Goal: Check status: Check status

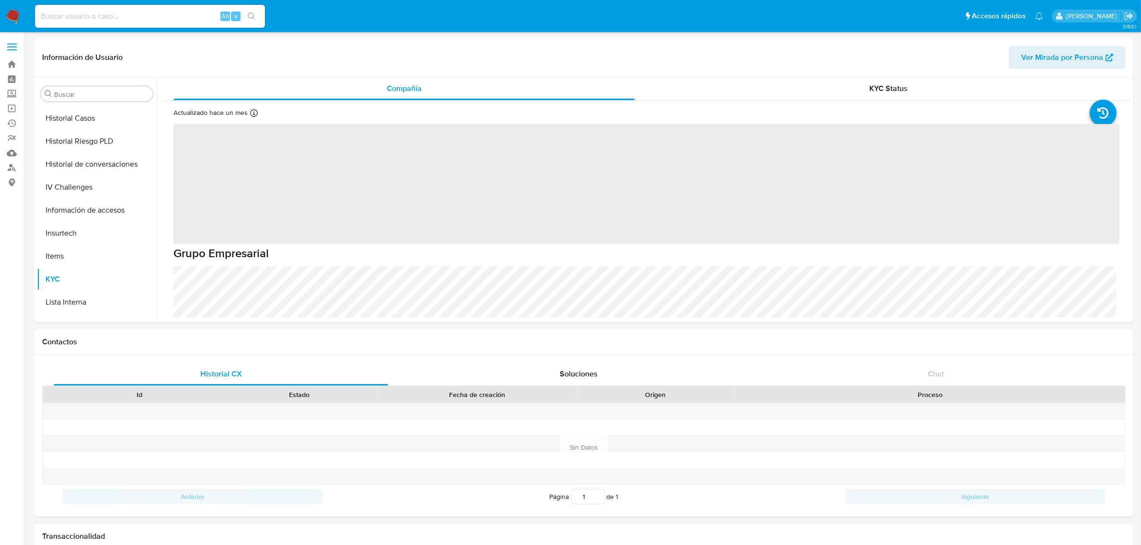
scroll to position [381, 0]
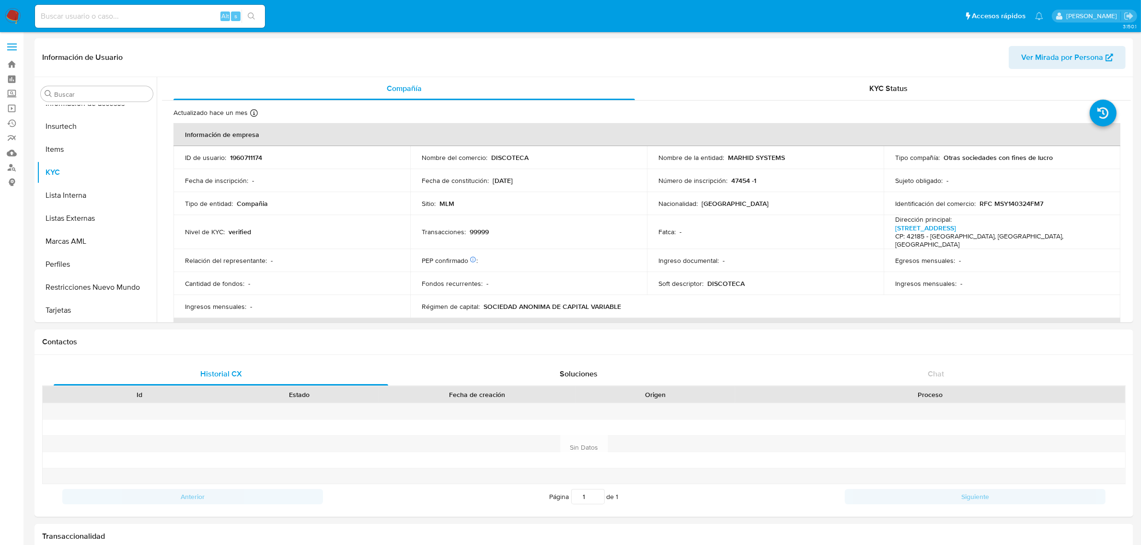
select select "10"
click at [72, 18] on input at bounding box center [150, 16] width 230 height 12
click at [71, 21] on input at bounding box center [150, 16] width 230 height 12
click at [721, 530] on div "Transaccionalidad" at bounding box center [583, 536] width 1099 height 25
click at [125, 13] on input at bounding box center [150, 16] width 230 height 12
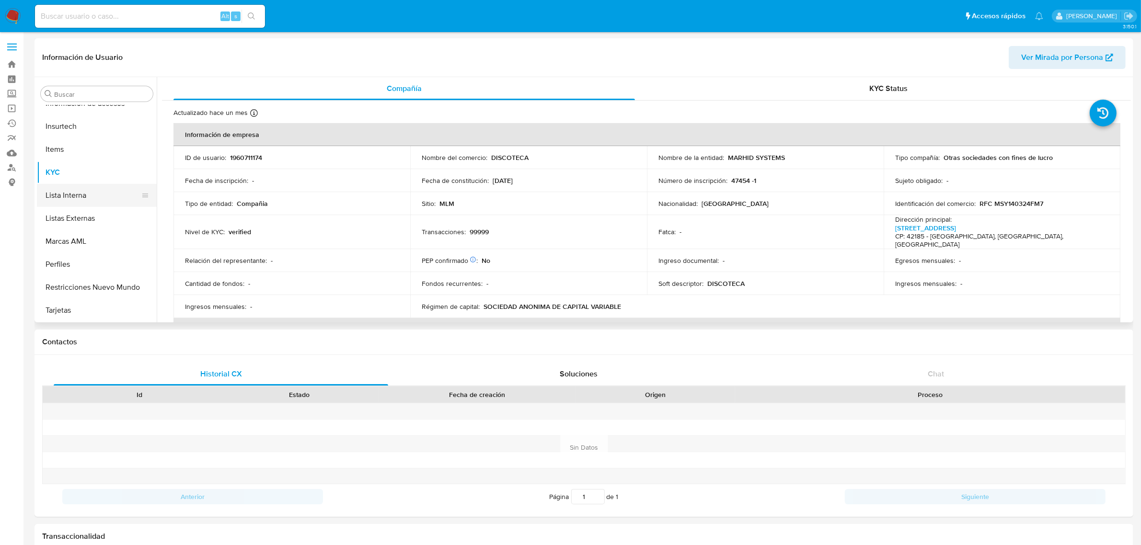
click at [149, 14] on input at bounding box center [150, 16] width 230 height 12
click at [147, 13] on input at bounding box center [150, 16] width 230 height 12
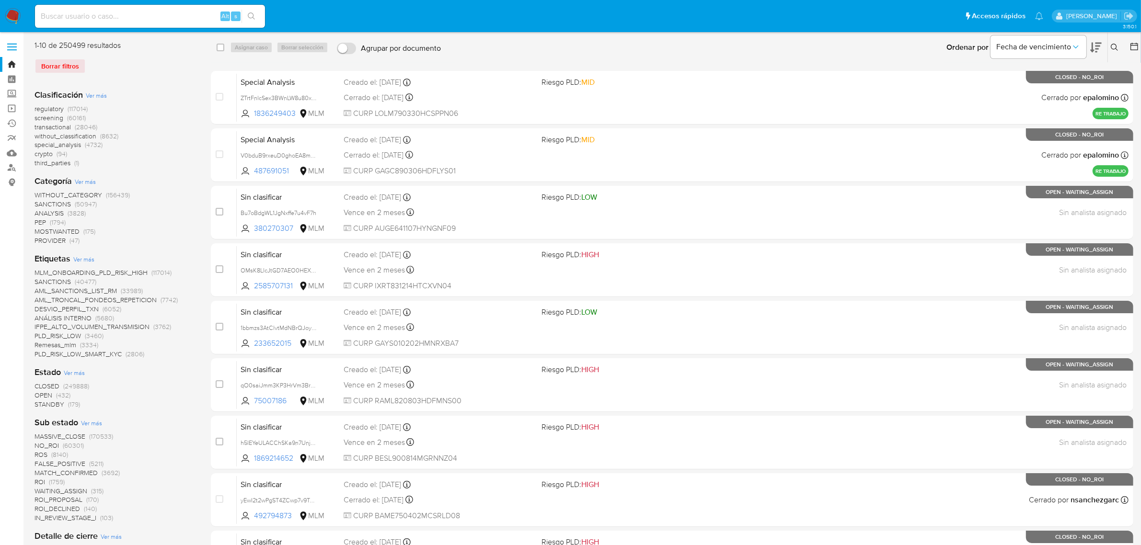
click at [162, 13] on input at bounding box center [150, 16] width 230 height 12
click at [176, 20] on input "195872572" at bounding box center [150, 16] width 230 height 12
type input "195872572"
click at [251, 25] on div "195872572 Alt s" at bounding box center [150, 16] width 230 height 23
click at [255, 12] on icon "search-icon" at bounding box center [252, 16] width 8 height 8
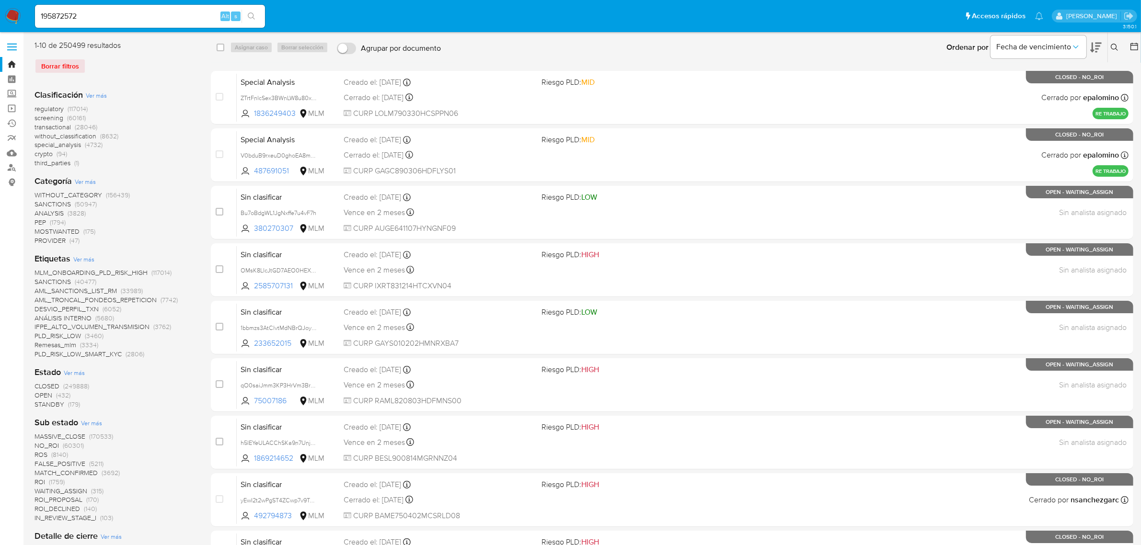
click at [254, 13] on icon "search-icon" at bounding box center [252, 16] width 8 height 8
click at [17, 15] on img at bounding box center [13, 16] width 16 height 16
click at [80, 17] on input at bounding box center [150, 16] width 230 height 12
paste input "195872572"
type input "195872572"
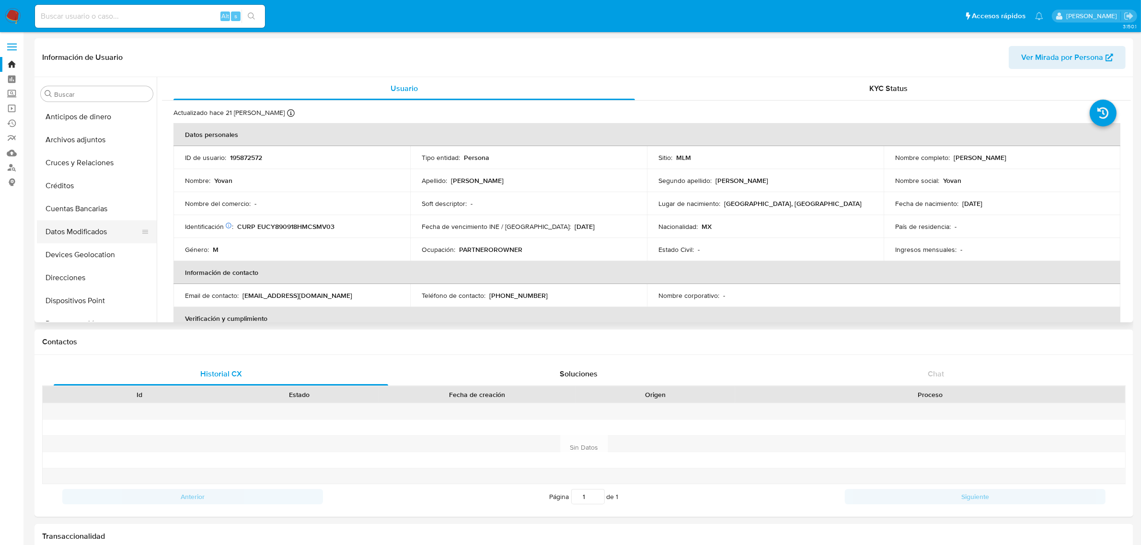
select select "10"
click at [97, 214] on button "Historial Casos" at bounding box center [93, 213] width 112 height 23
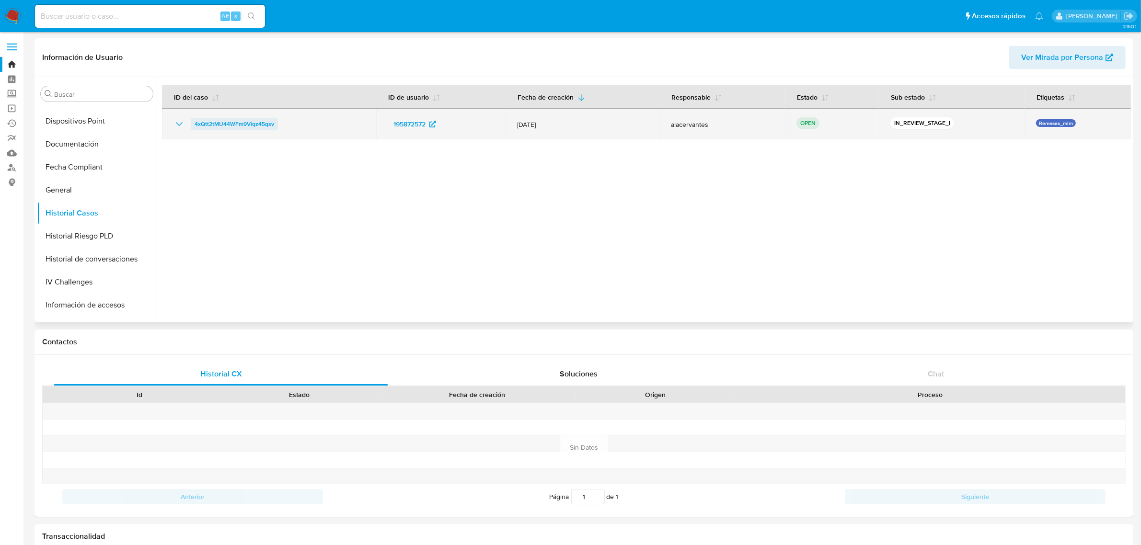
drag, startPoint x: 288, startPoint y: 126, endPoint x: 190, endPoint y: 123, distance: 97.8
click at [190, 123] on div "4xQtt2tMU44WFm9Viqz45qsv" at bounding box center [268, 123] width 191 height 11
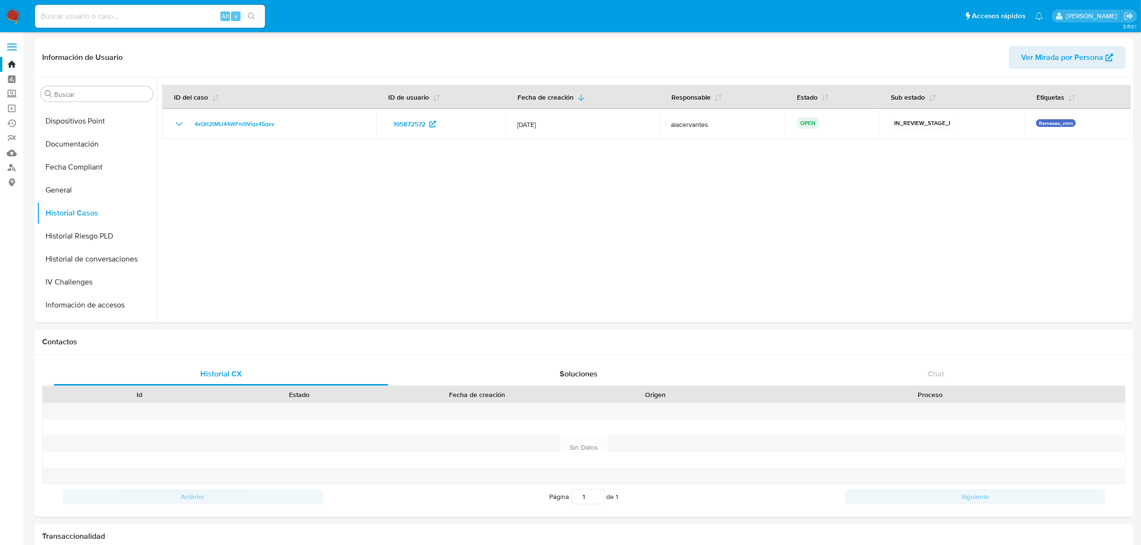
click at [75, 11] on input at bounding box center [150, 16] width 230 height 12
paste input "2450743792"
type input "2450743792"
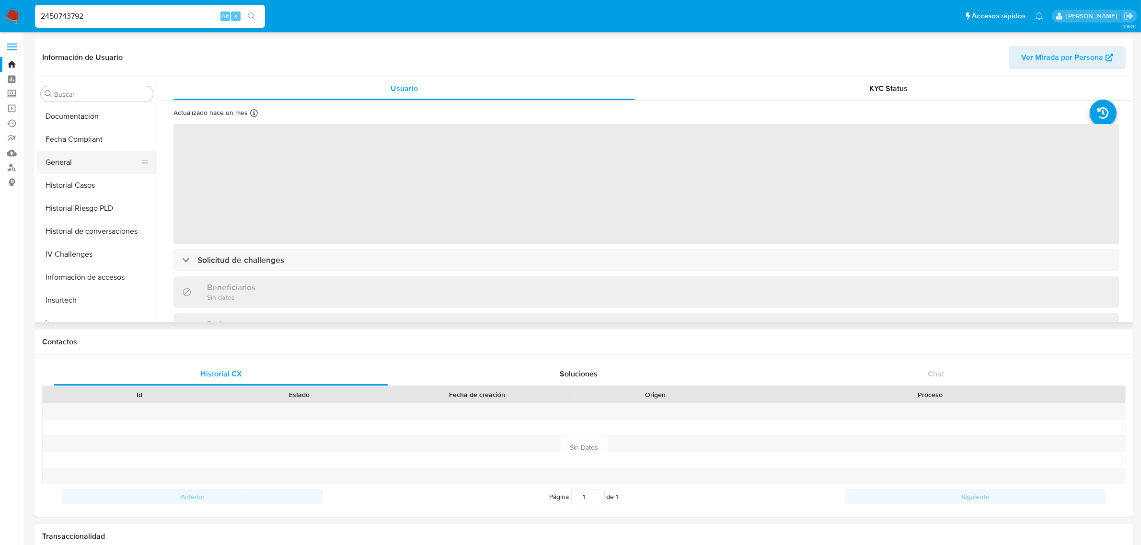
scroll to position [142, 0]
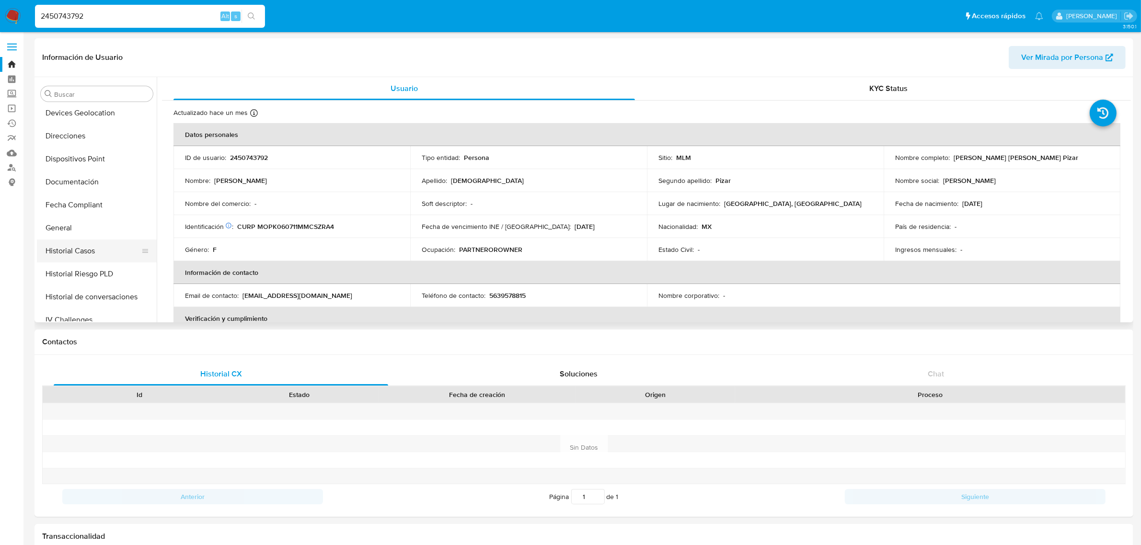
select select "10"
click at [73, 254] on button "Historial Casos" at bounding box center [93, 251] width 112 height 23
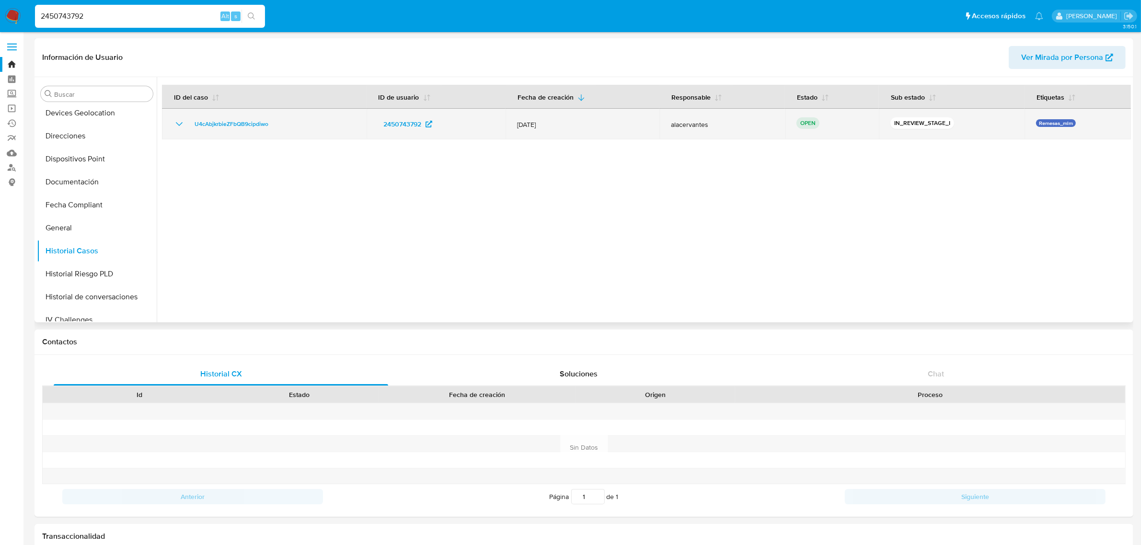
drag, startPoint x: 291, startPoint y: 124, endPoint x: 172, endPoint y: 130, distance: 120.0
click at [172, 130] on td "U4cAbjkrbieZFbQB9cipdiwo" at bounding box center [264, 124] width 205 height 31
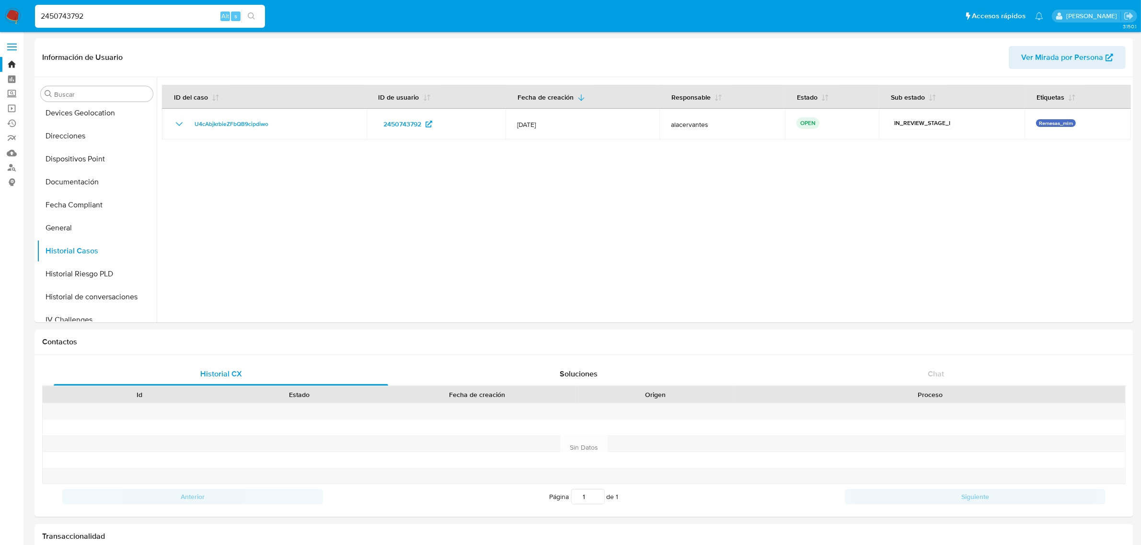
click at [56, 17] on input "2450743792" at bounding box center [150, 16] width 230 height 12
paste input "46360304"
type input "2446360304"
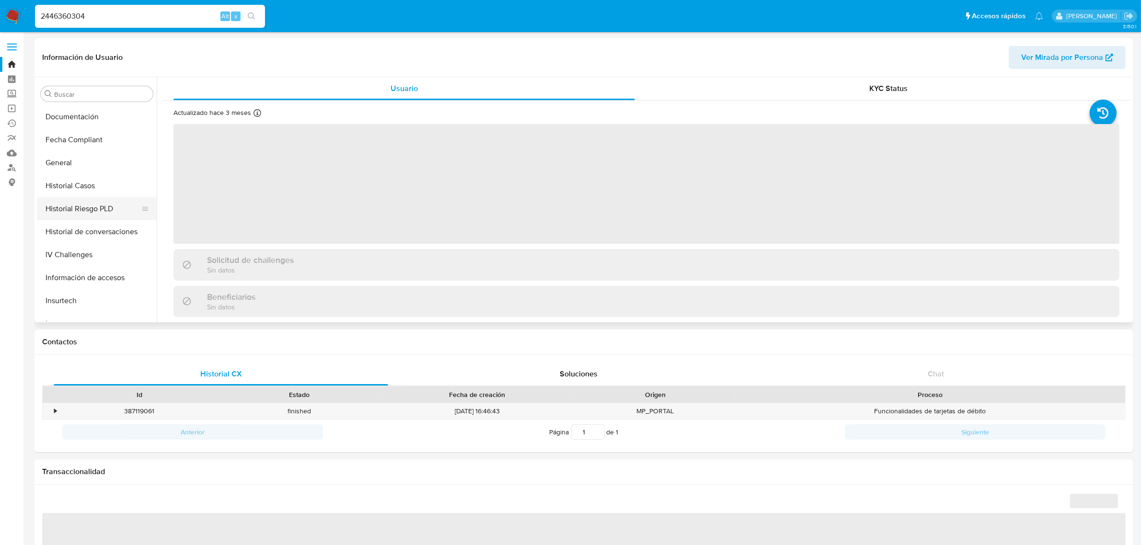
scroll to position [202, 0]
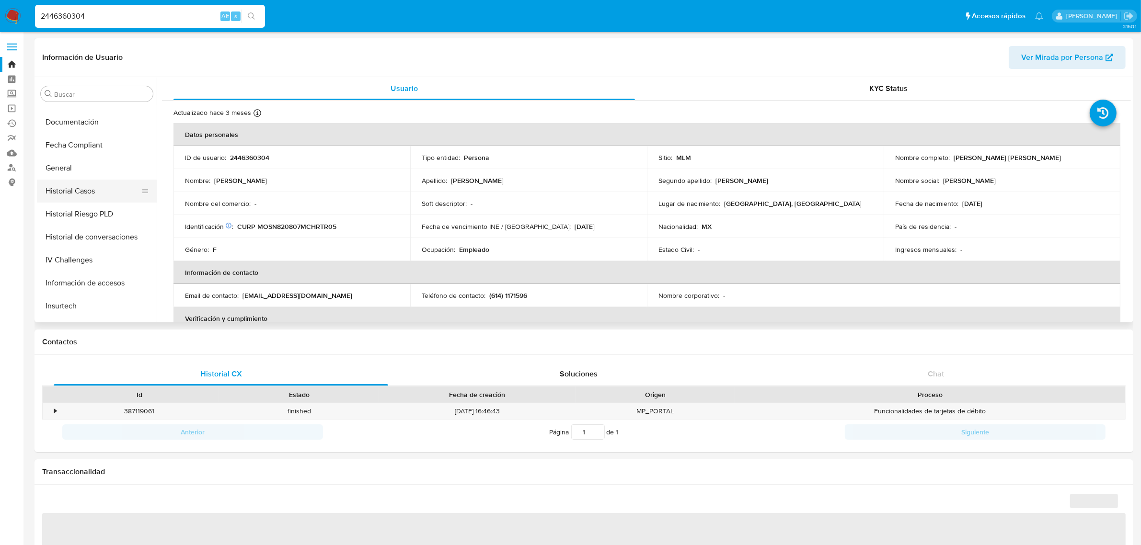
select select "10"
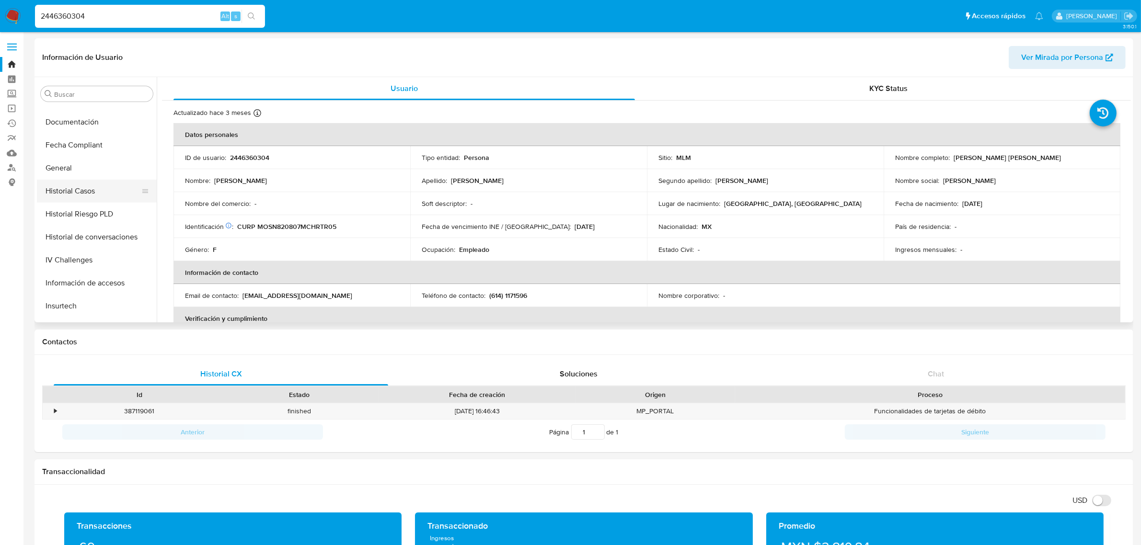
click at [72, 194] on button "Historial Casos" at bounding box center [93, 191] width 112 height 23
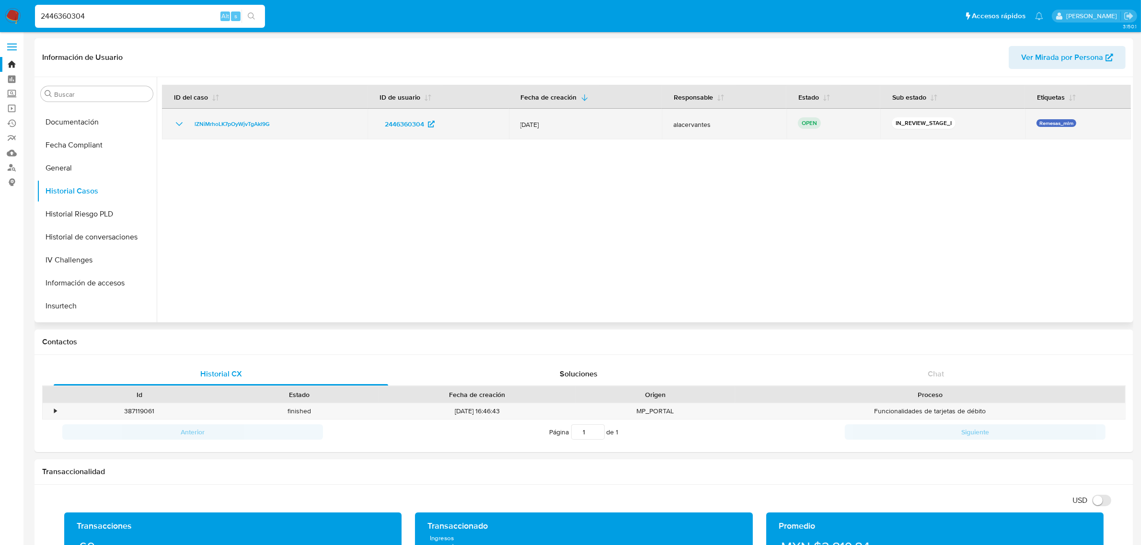
drag, startPoint x: 306, startPoint y: 126, endPoint x: 183, endPoint y: 121, distance: 123.2
click at [183, 121] on div "lZNiMrhoLK7pOyWjvTgAkl9G" at bounding box center [264, 123] width 183 height 11
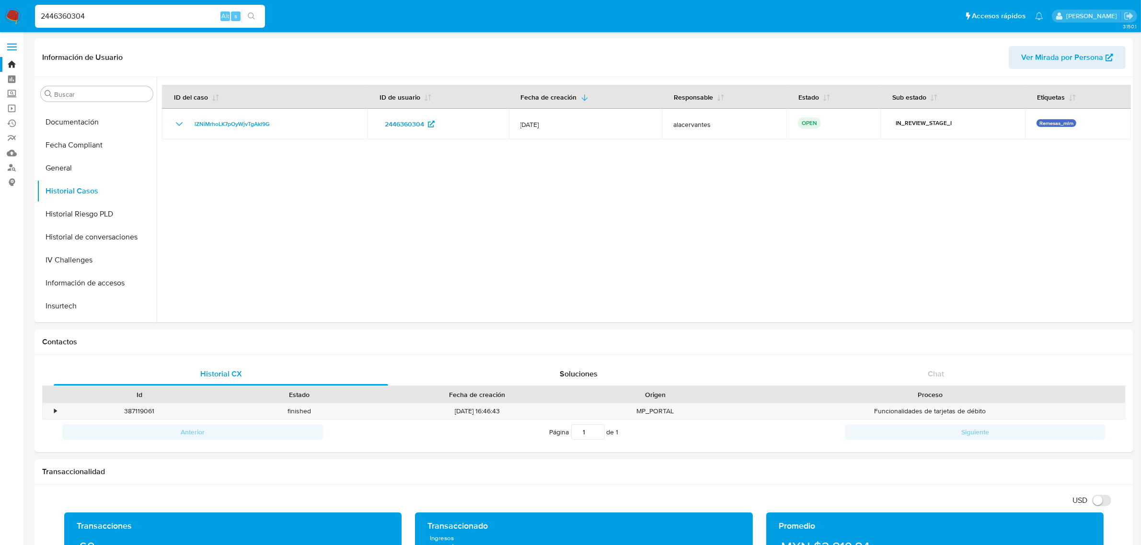
click at [126, 13] on input "2446360304" at bounding box center [150, 16] width 230 height 12
paste input "166364237"
type input "2166364237"
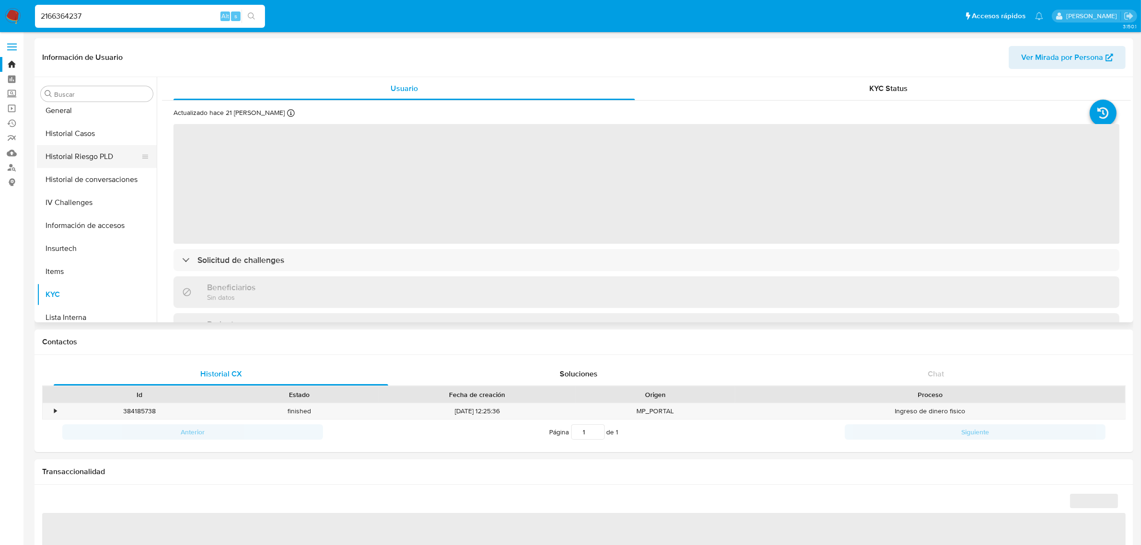
scroll to position [202, 0]
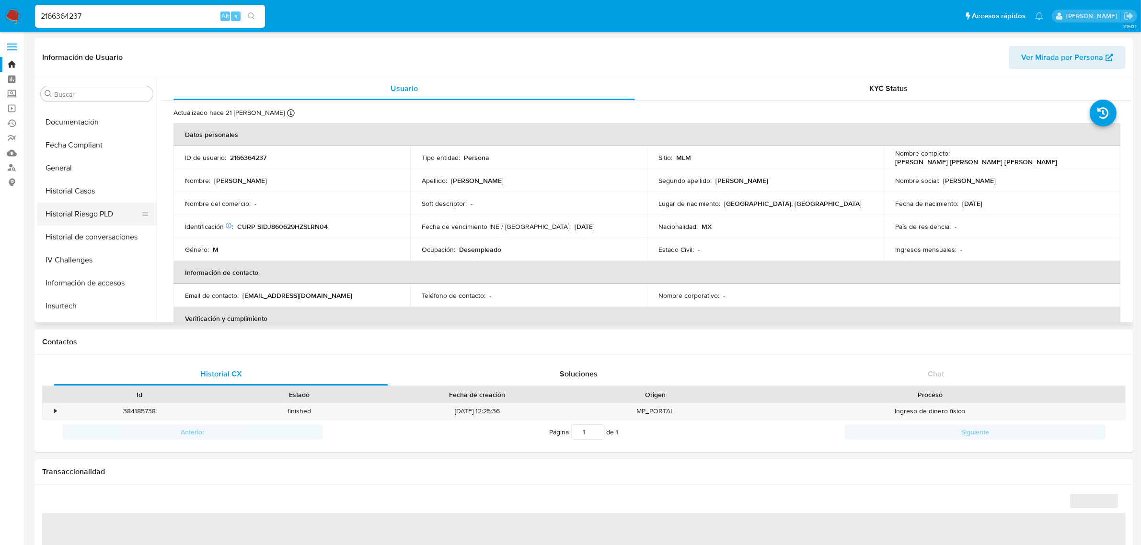
drag, startPoint x: 66, startPoint y: 195, endPoint x: 84, endPoint y: 205, distance: 20.4
click at [67, 195] on button "Historial Casos" at bounding box center [97, 191] width 120 height 23
select select "10"
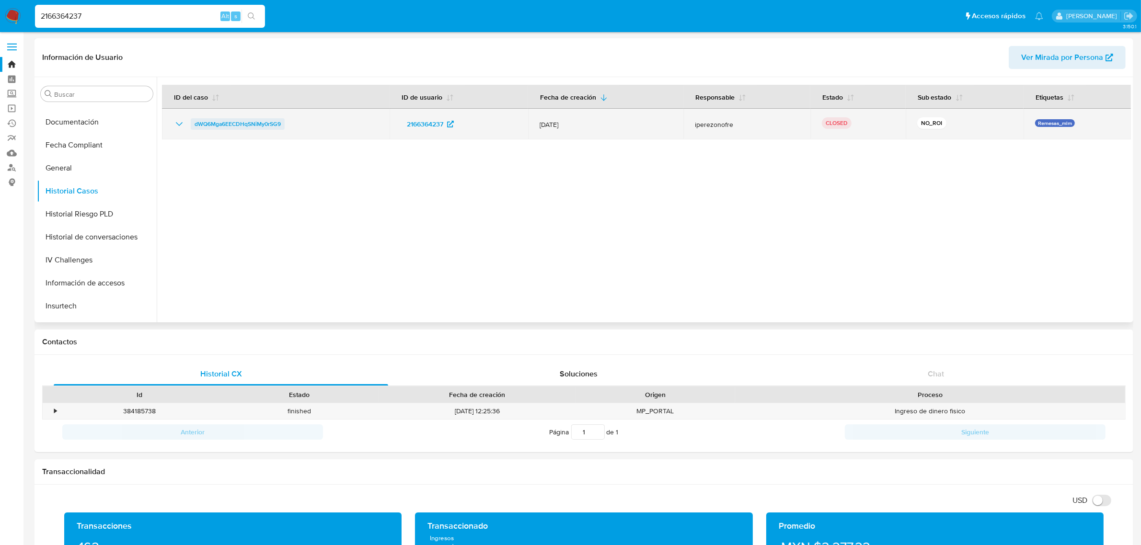
drag, startPoint x: 296, startPoint y: 127, endPoint x: 195, endPoint y: 126, distance: 100.6
click at [195, 126] on div "dWQ6Mga6EECDHqSNiMy0rSG9" at bounding box center [275, 123] width 205 height 11
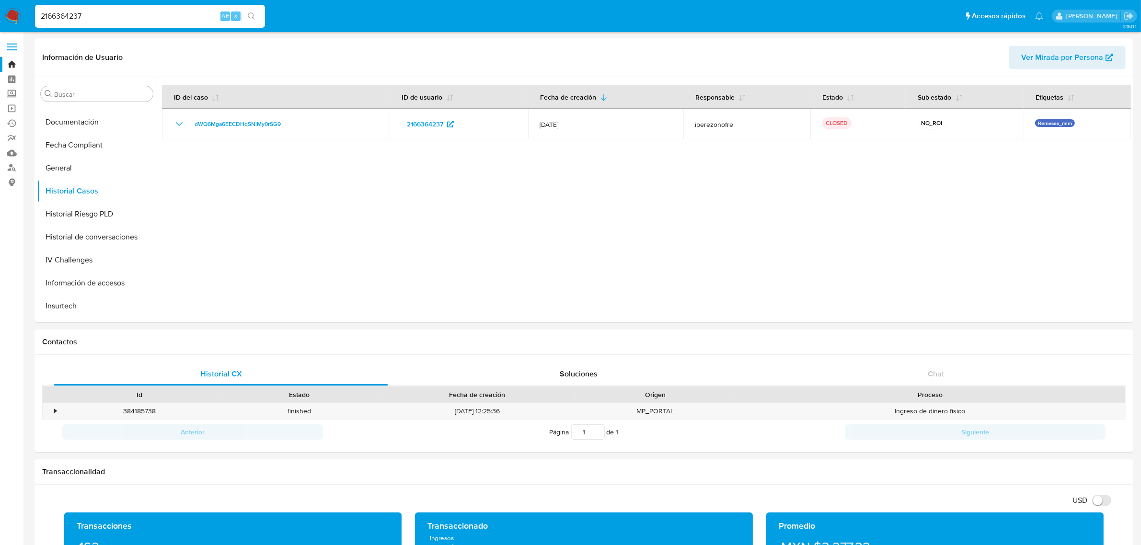
click at [126, 18] on input "2166364237" at bounding box center [150, 16] width 230 height 12
paste input "483849814"
type input "2483849814"
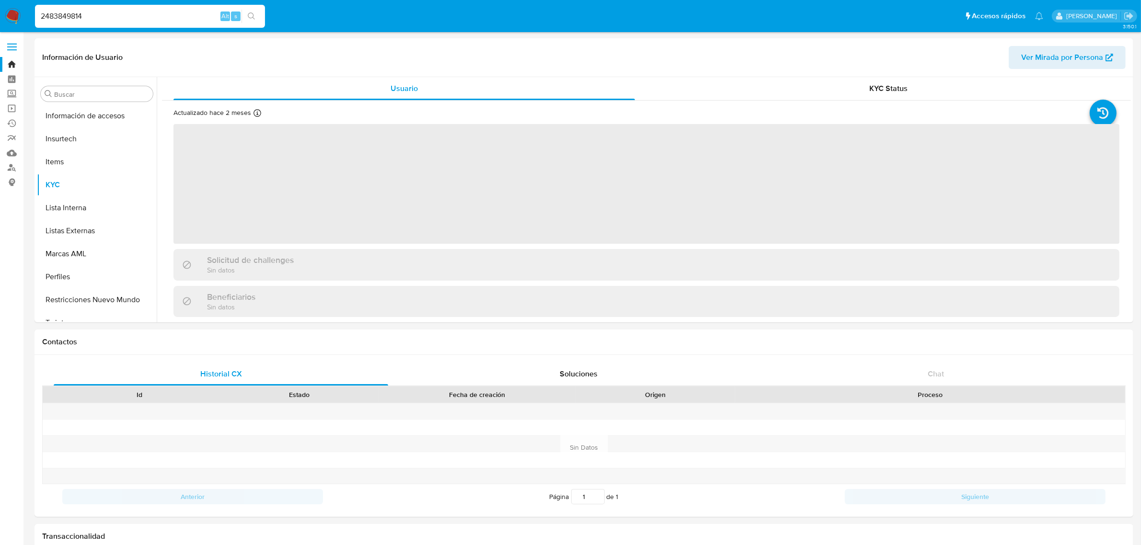
scroll to position [381, 0]
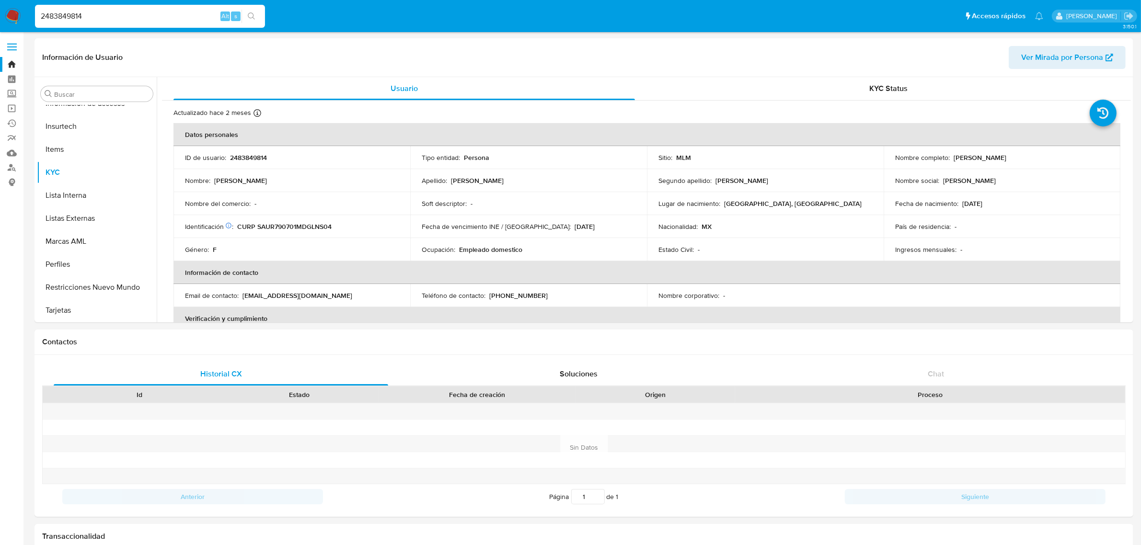
select select "10"
click at [90, 183] on button "Historial Casos" at bounding box center [93, 191] width 112 height 23
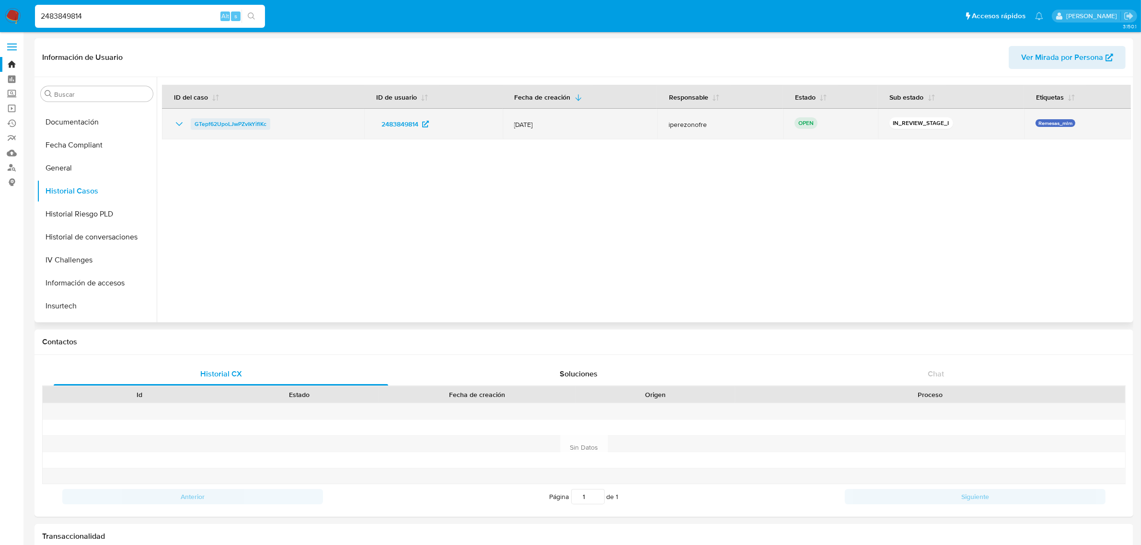
drag, startPoint x: 278, startPoint y: 125, endPoint x: 193, endPoint y: 127, distance: 85.3
click at [193, 127] on div "GTepf62UpoLJwPZvlkYiflKc" at bounding box center [262, 123] width 179 height 11
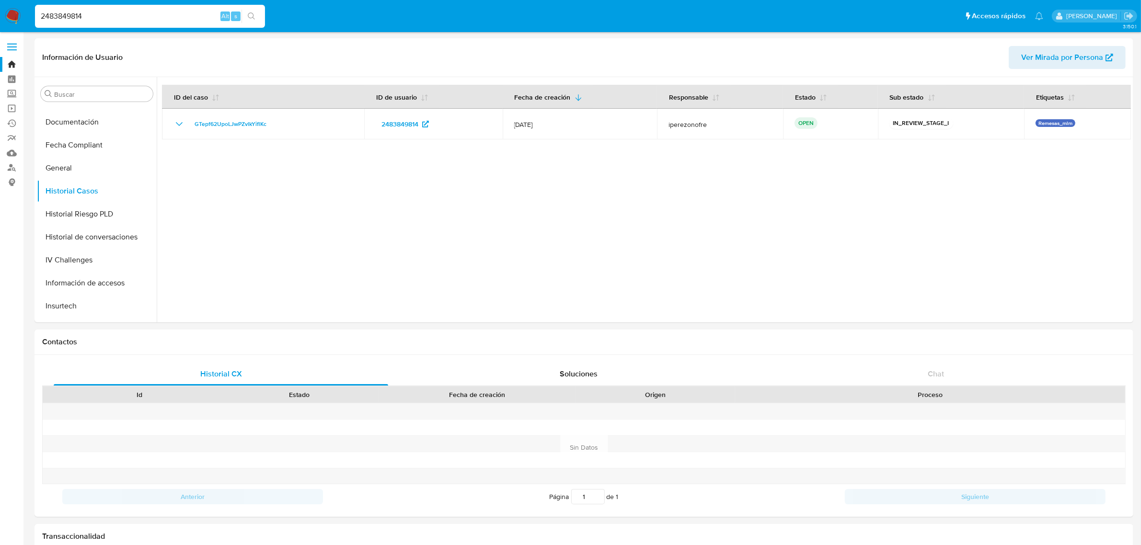
click at [66, 17] on input "2483849814" at bounding box center [150, 16] width 230 height 12
paste input "1972122361"
type input "1972122361"
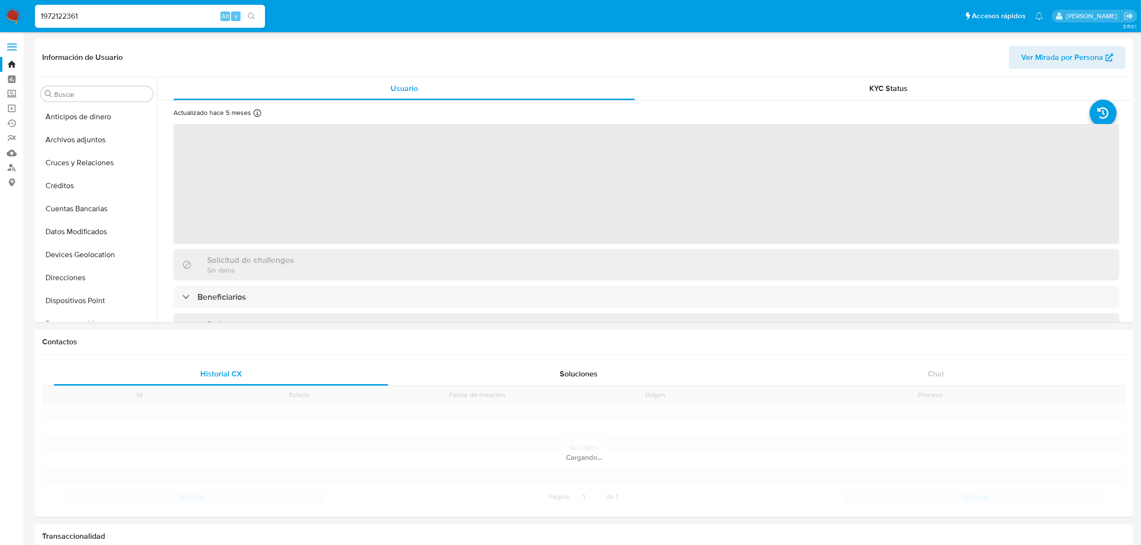
scroll to position [381, 0]
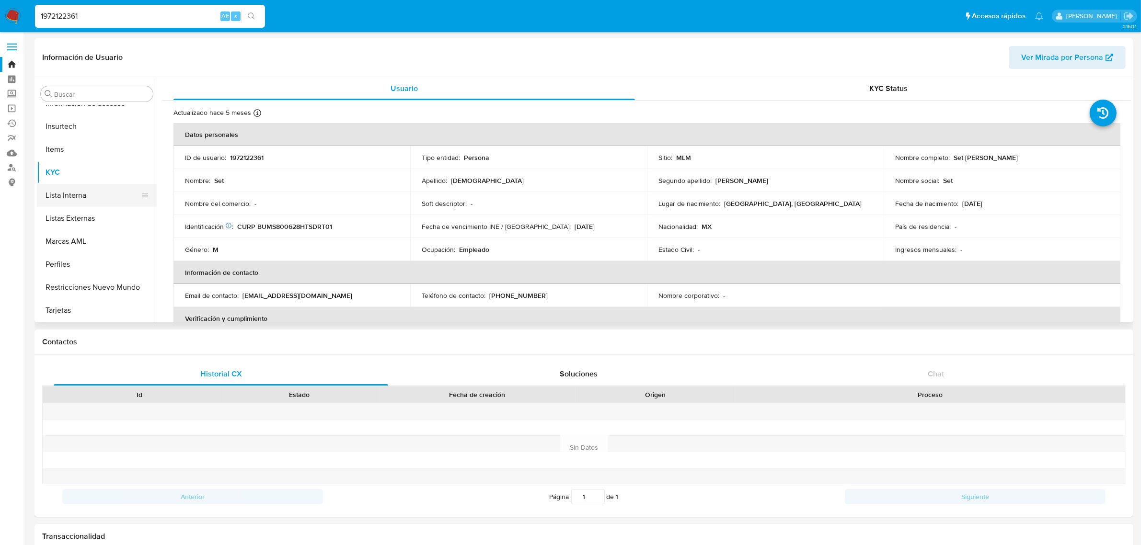
select select "10"
click at [97, 193] on button "Historial Casos" at bounding box center [93, 191] width 112 height 23
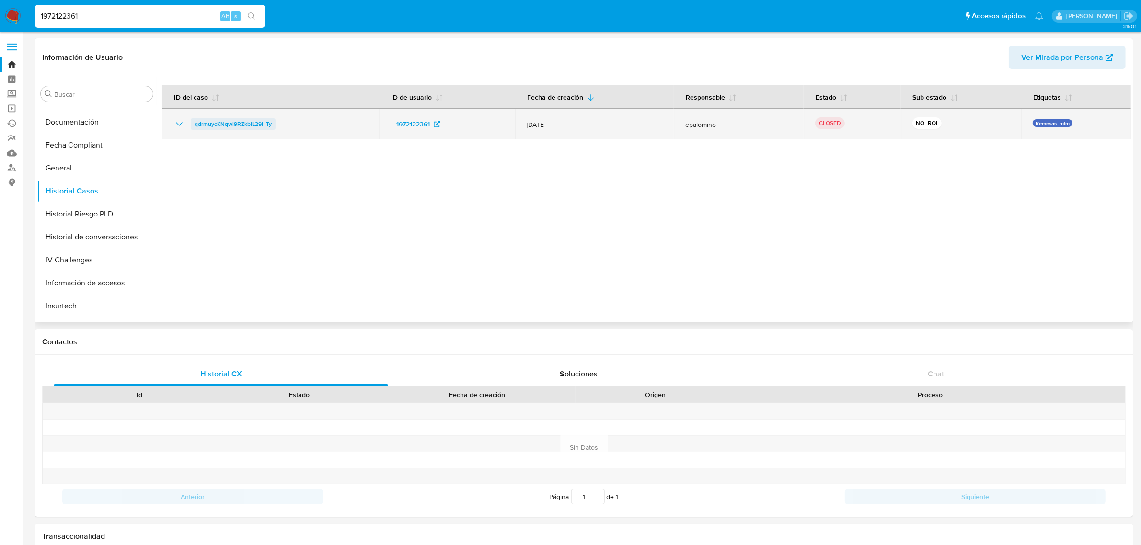
drag, startPoint x: 286, startPoint y: 122, endPoint x: 192, endPoint y: 125, distance: 94.4
click at [192, 125] on div "qdrmuycKNqwl9RZkbiL29HTy" at bounding box center [270, 123] width 194 height 11
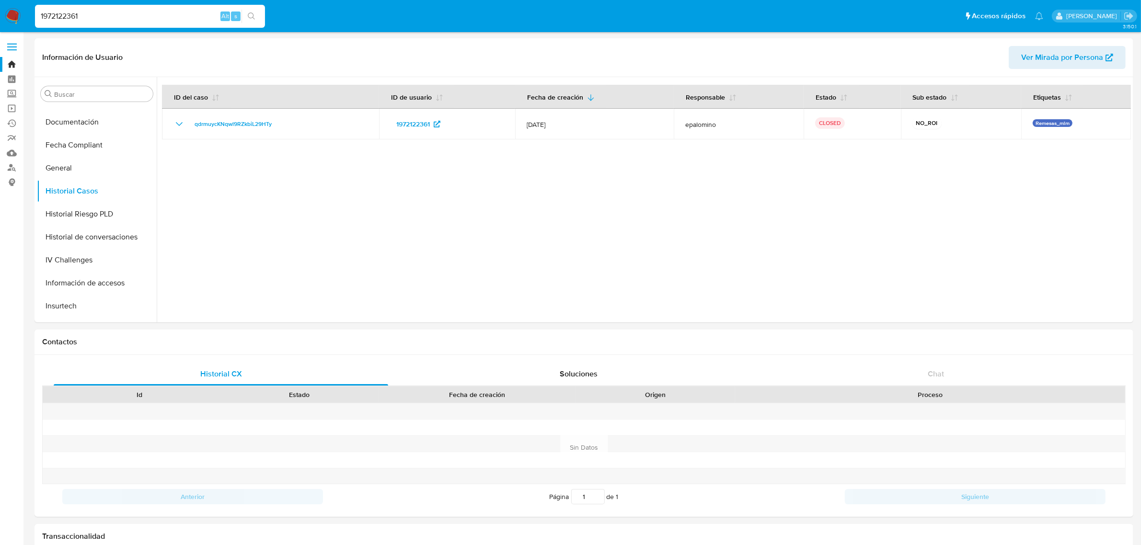
click at [69, 20] on input "1972122361" at bounding box center [150, 16] width 230 height 12
paste input "898643724"
type input "1898643724"
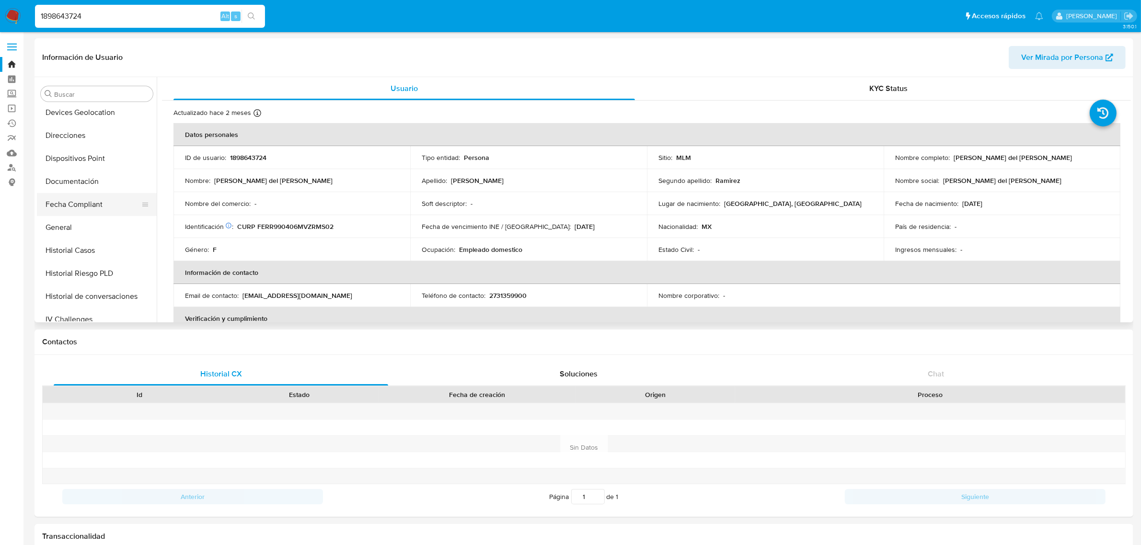
select select "10"
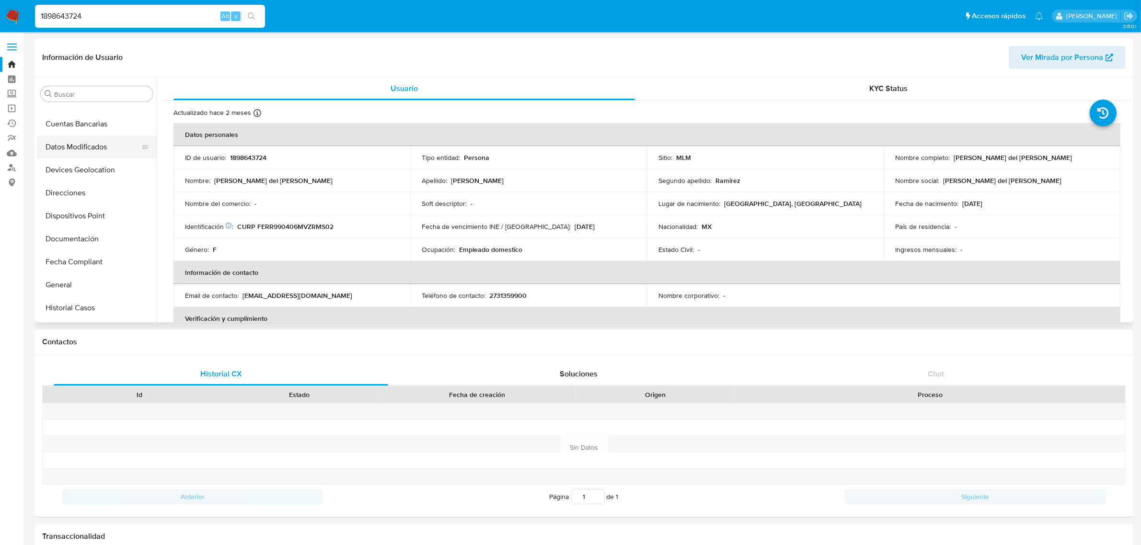
scroll to position [202, 0]
click at [111, 192] on button "Historial Casos" at bounding box center [93, 191] width 112 height 23
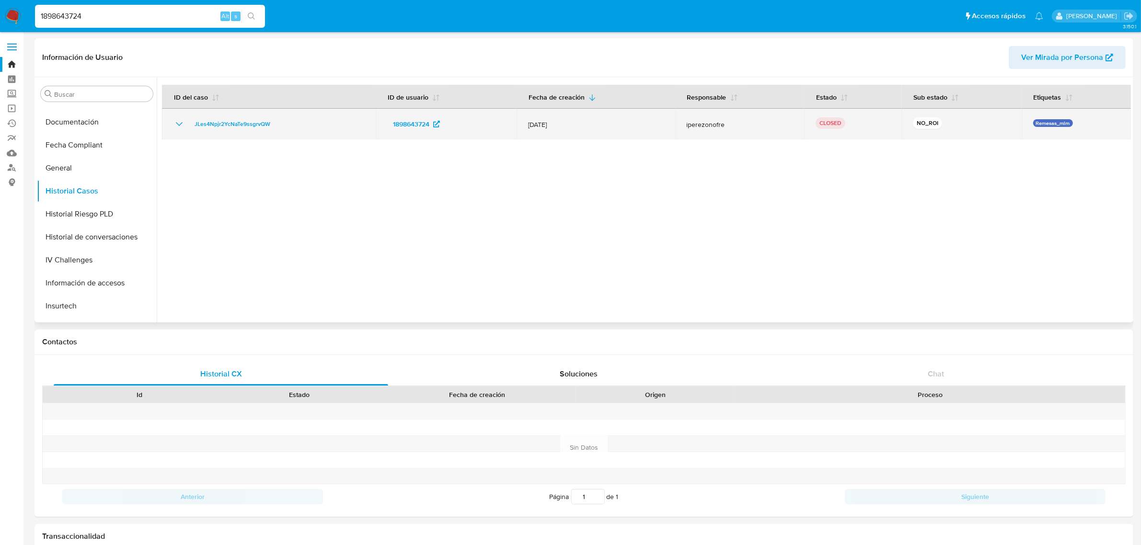
drag, startPoint x: 299, startPoint y: 128, endPoint x: 182, endPoint y: 137, distance: 116.7
click at [182, 137] on td "JLes4Npjr2YcNaTe9ssgrvQW" at bounding box center [269, 124] width 214 height 31
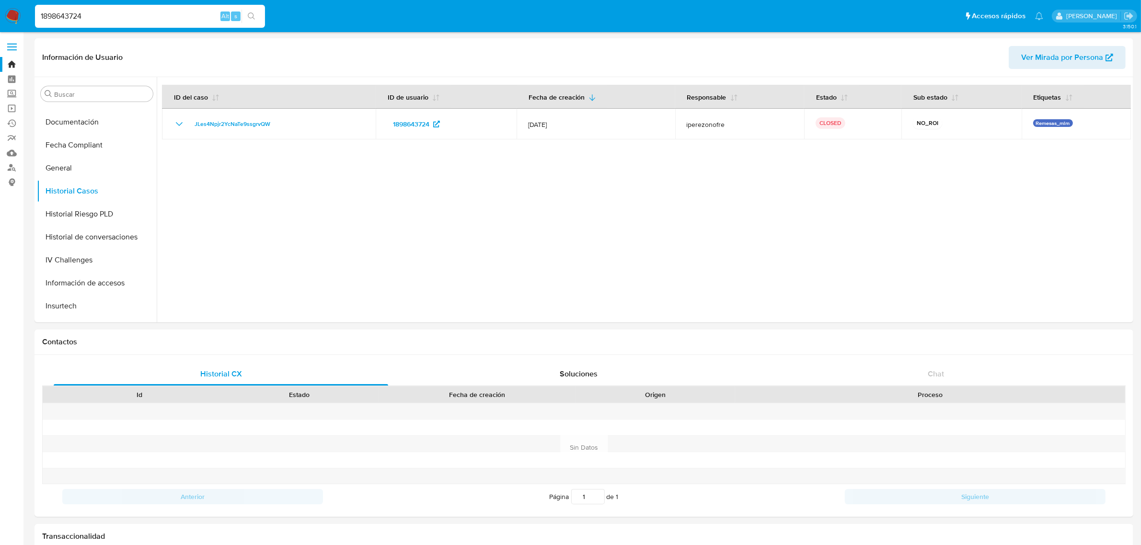
click at [69, 11] on input "1898643724" at bounding box center [150, 16] width 230 height 12
paste input "082463620"
type input "1082463620"
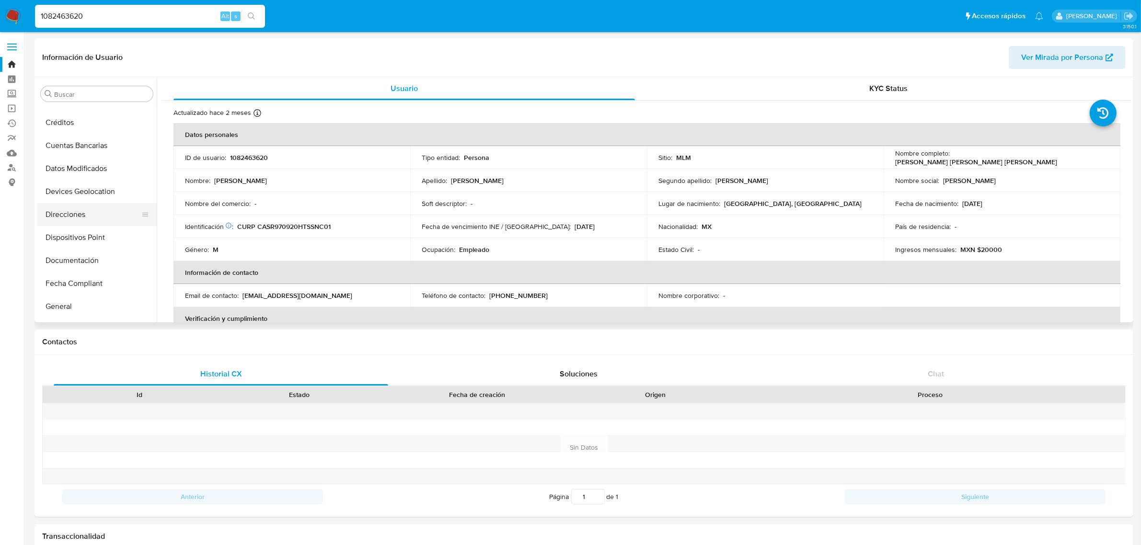
select select "10"
click at [92, 220] on button "Historial Casos" at bounding box center [93, 213] width 112 height 23
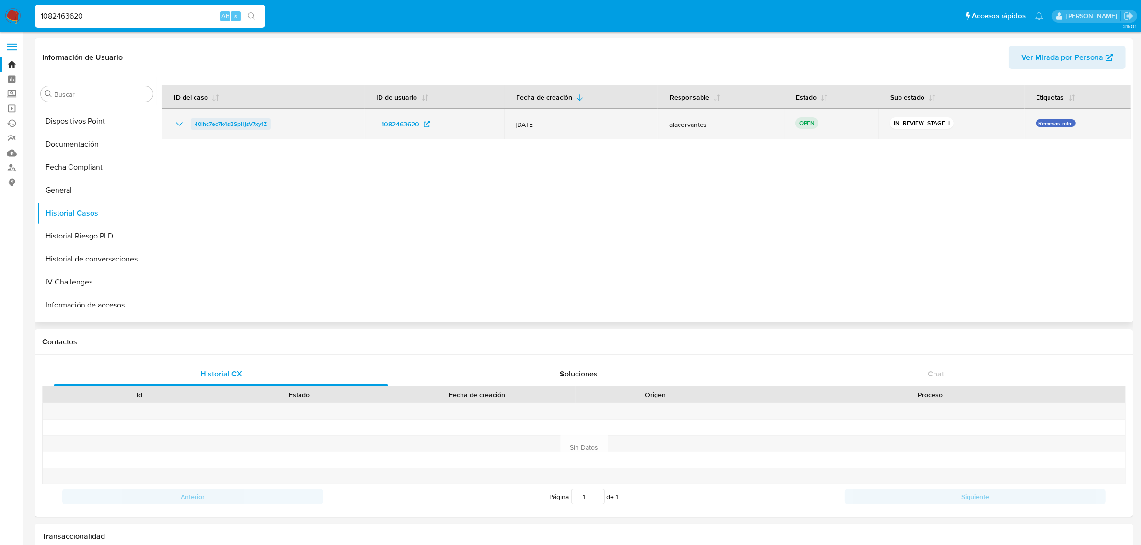
drag, startPoint x: 293, startPoint y: 126, endPoint x: 192, endPoint y: 126, distance: 100.6
click at [192, 126] on div "40lhc7ec7k4sBSpHjsV7xy1Z" at bounding box center [263, 123] width 180 height 11
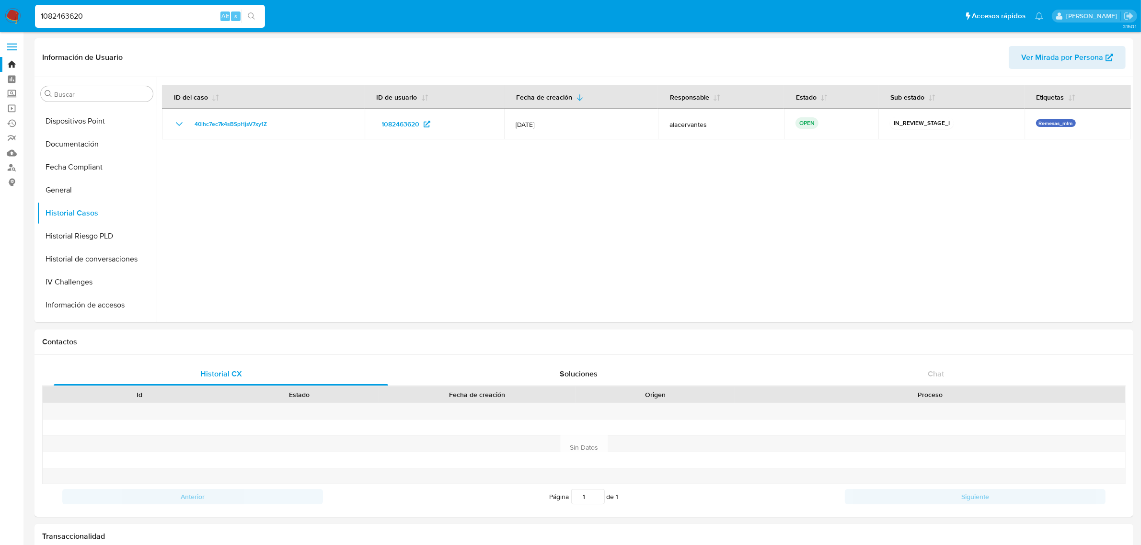
click at [77, 11] on input "1082463620" at bounding box center [150, 16] width 230 height 12
paste input "2004141"
type input "1200414120"
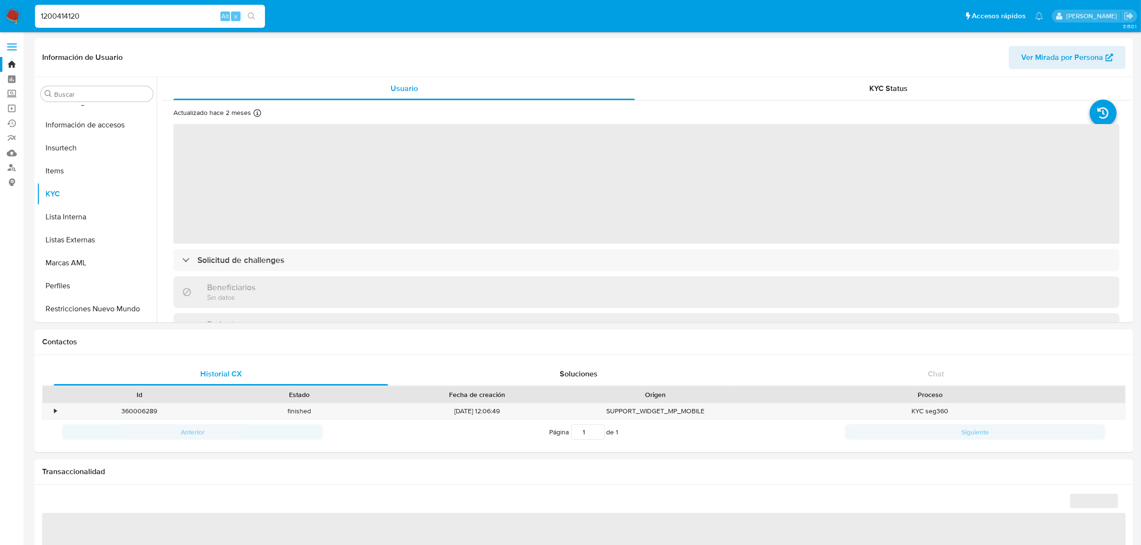
scroll to position [381, 0]
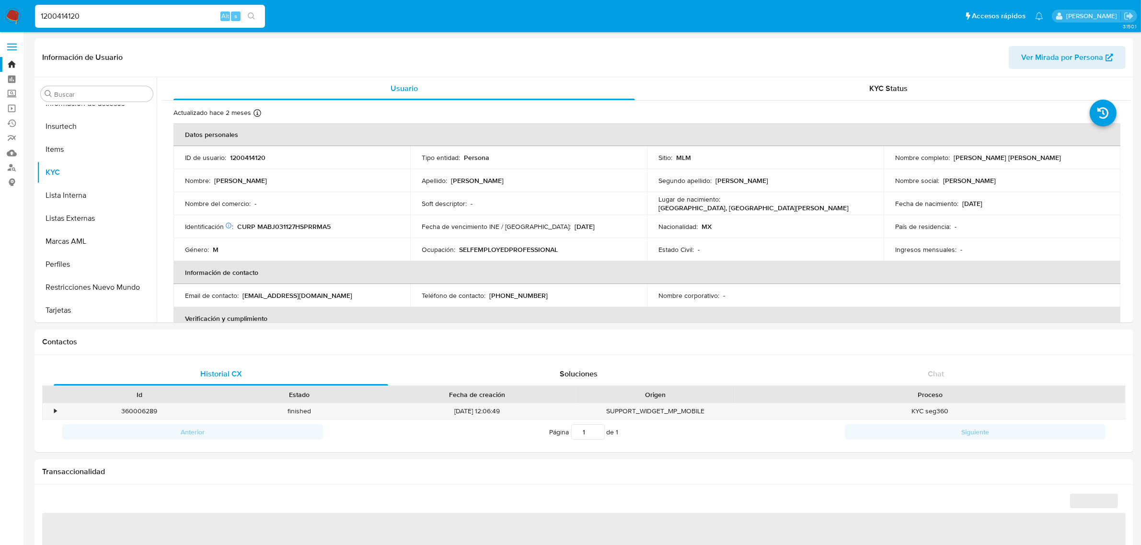
select select "10"
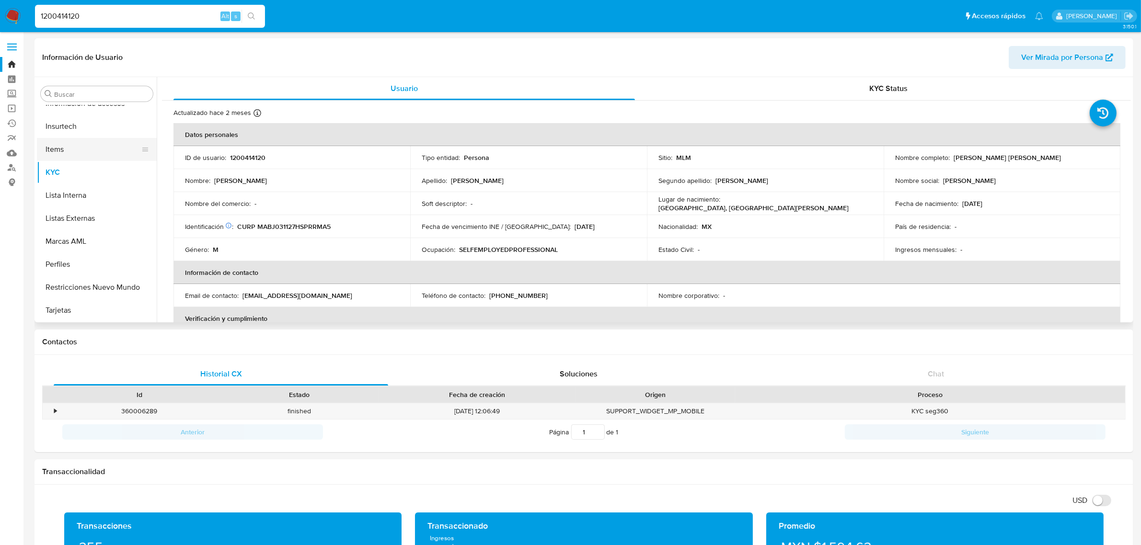
scroll to position [202, 0]
click at [104, 185] on button "Historial Casos" at bounding box center [93, 191] width 112 height 23
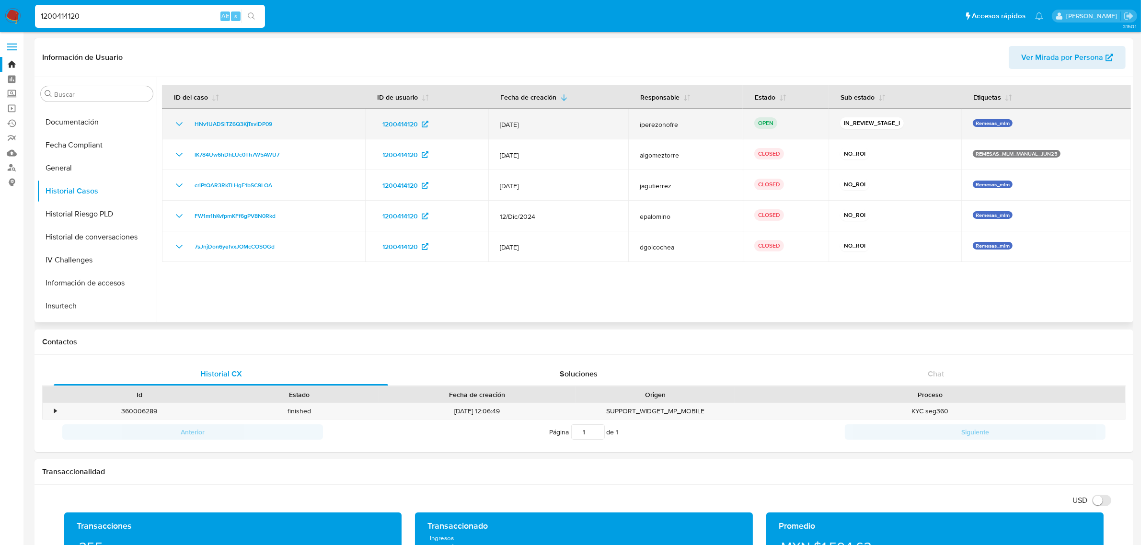
drag, startPoint x: 295, startPoint y: 121, endPoint x: 187, endPoint y: 128, distance: 108.0
click at [187, 128] on div "HNv1UADSlTZ6Q3KjTsviDP09" at bounding box center [263, 123] width 180 height 11
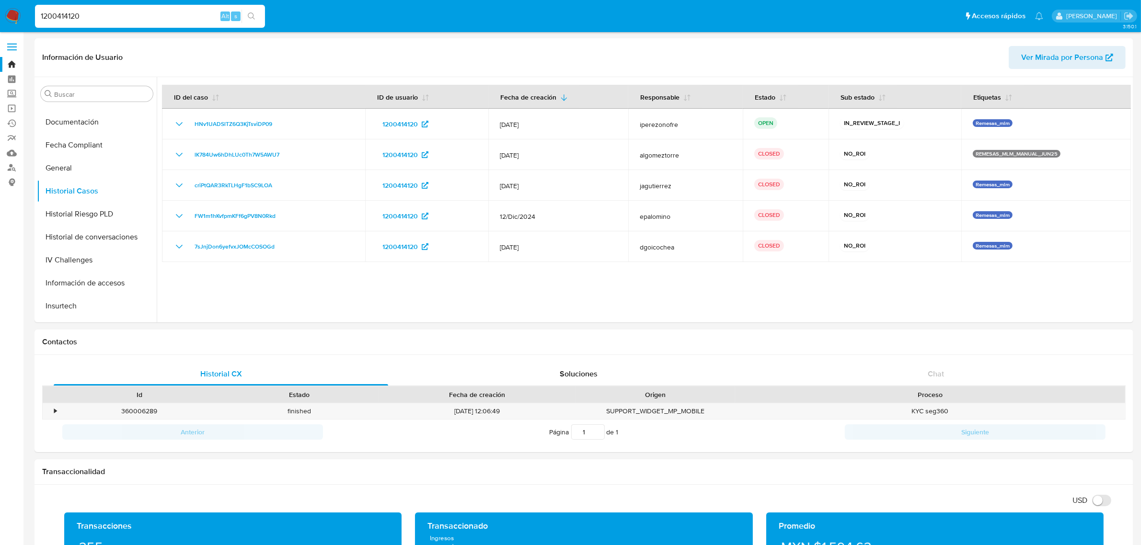
click at [80, 17] on input "1200414120" at bounding box center [150, 16] width 230 height 12
paste input "2261919749"
type input "2261919749"
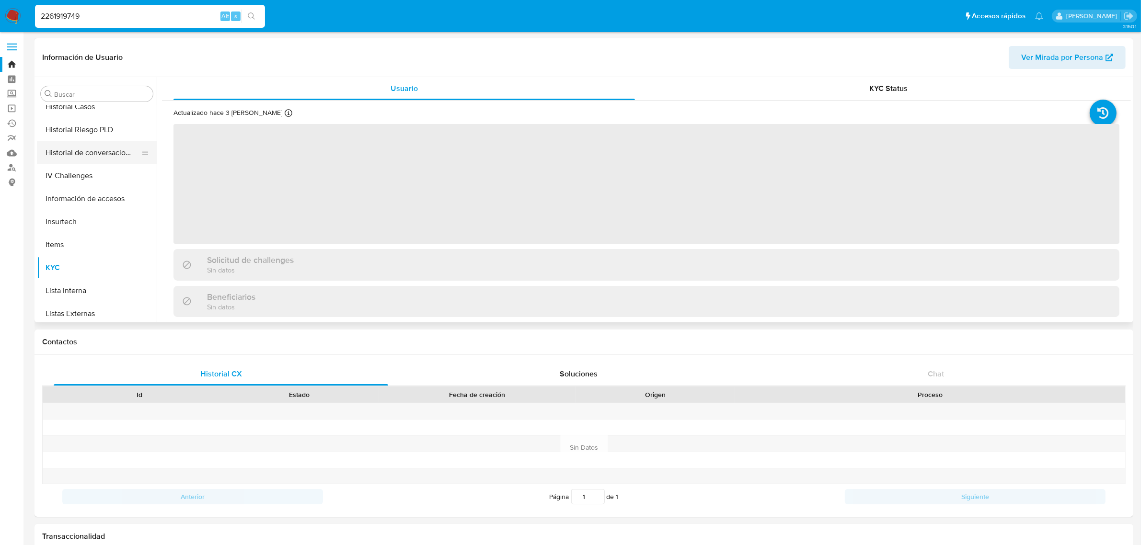
scroll to position [202, 0]
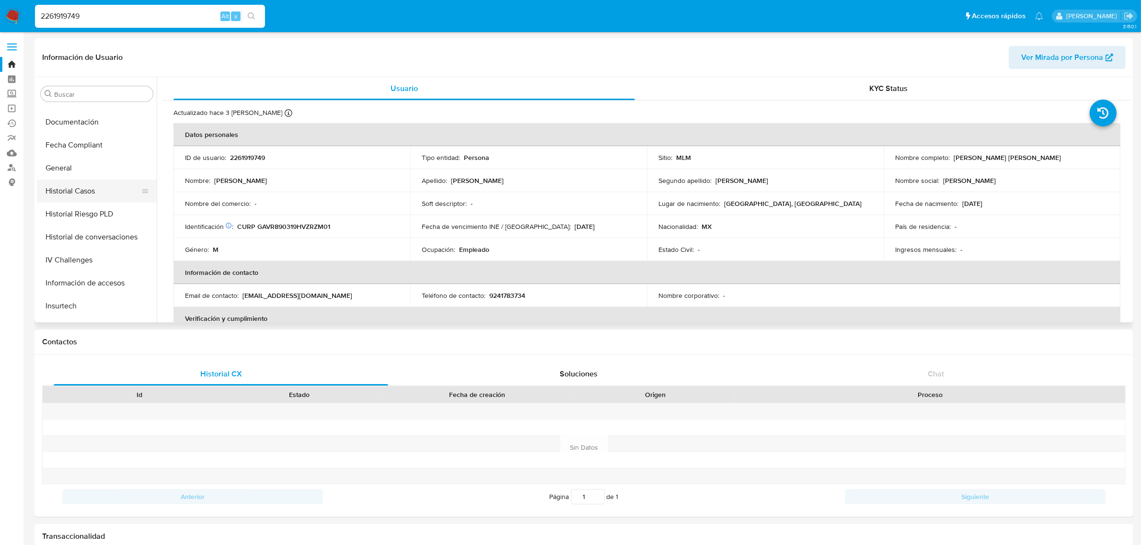
click at [98, 193] on button "Historial Casos" at bounding box center [93, 191] width 112 height 23
select select "10"
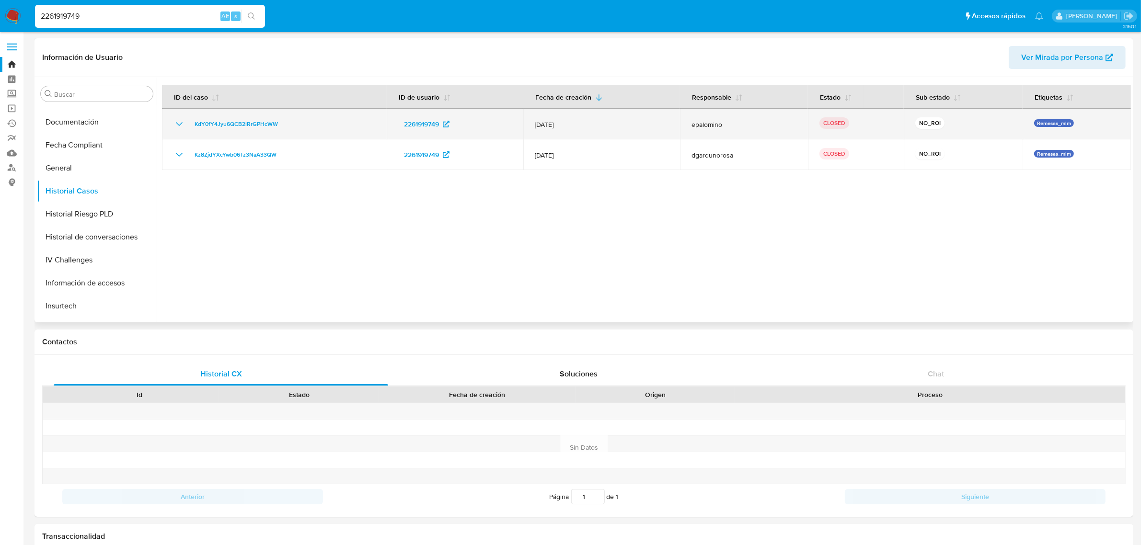
drag, startPoint x: 303, startPoint y: 126, endPoint x: 190, endPoint y: 128, distance: 113.6
click at [190, 128] on div "KdY0fY4Jyu6QCB2iRrGPHcWW" at bounding box center [274, 123] width 202 height 11
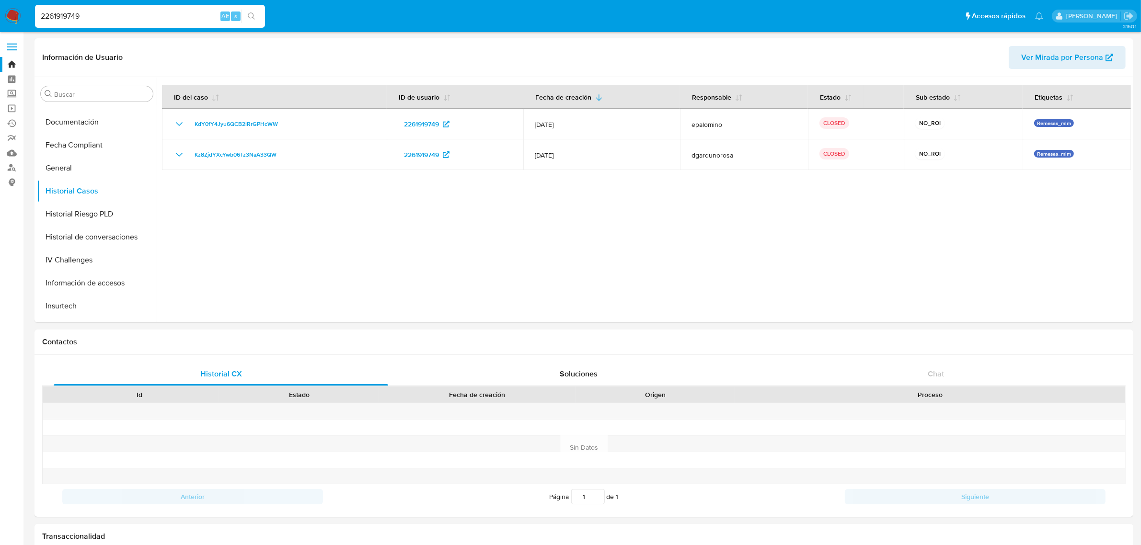
click at [92, 16] on input "2261919749" at bounding box center [150, 16] width 230 height 12
paste input "1799446758"
type input "1799446758"
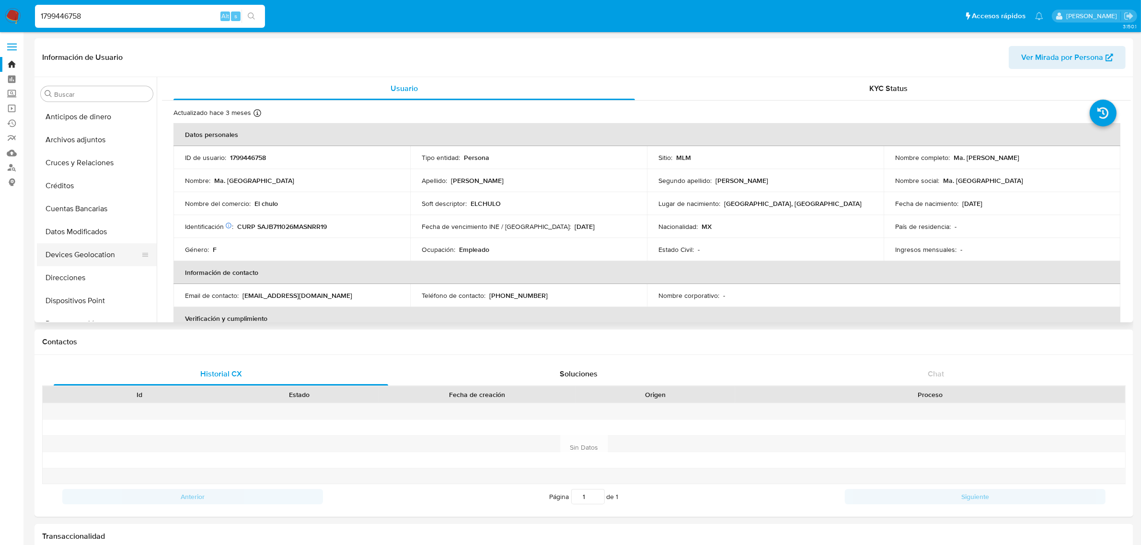
select select "10"
drag, startPoint x: 89, startPoint y: 217, endPoint x: 117, endPoint y: 224, distance: 29.6
click at [89, 216] on button "Historial Casos" at bounding box center [93, 213] width 112 height 23
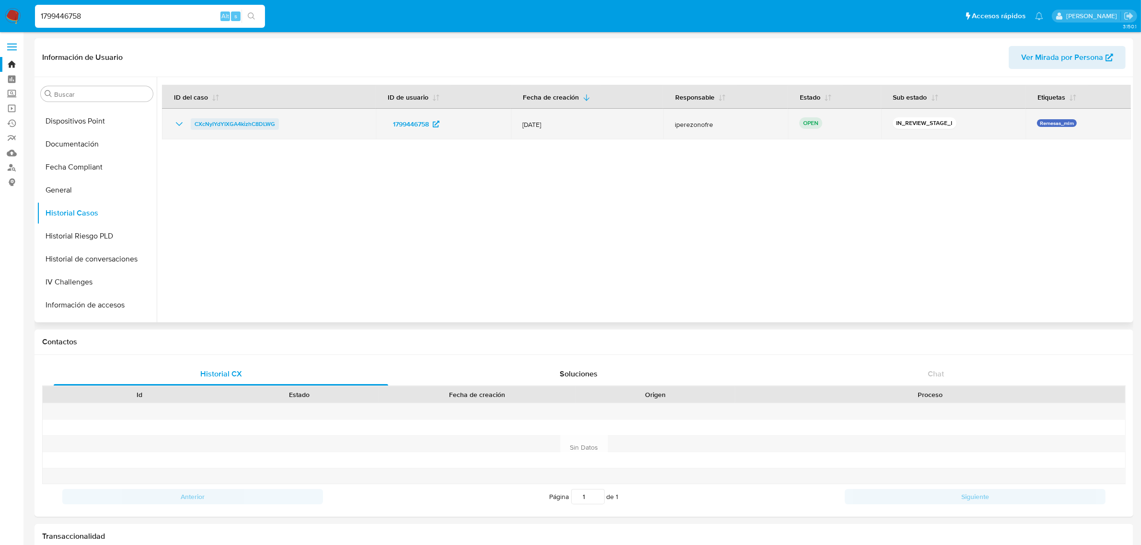
drag, startPoint x: 321, startPoint y: 126, endPoint x: 195, endPoint y: 122, distance: 126.6
click at [195, 122] on div "CXcNyIYdYIXGA4kizhC8DLWG" at bounding box center [268, 123] width 191 height 11
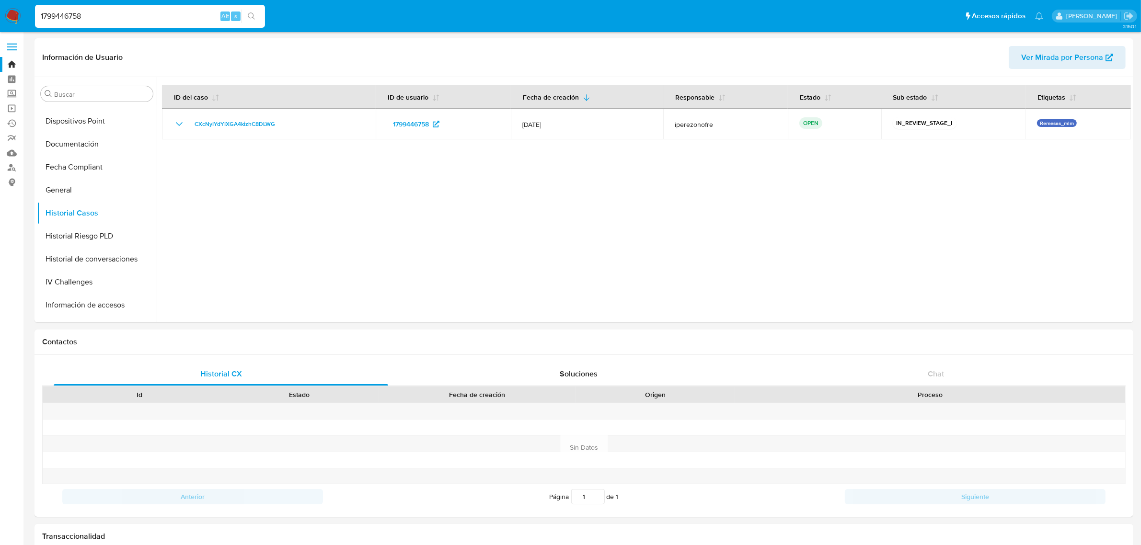
click at [91, 19] on input "1799446758" at bounding box center [150, 16] width 230 height 12
paste input "2444606292"
type input "2444606292"
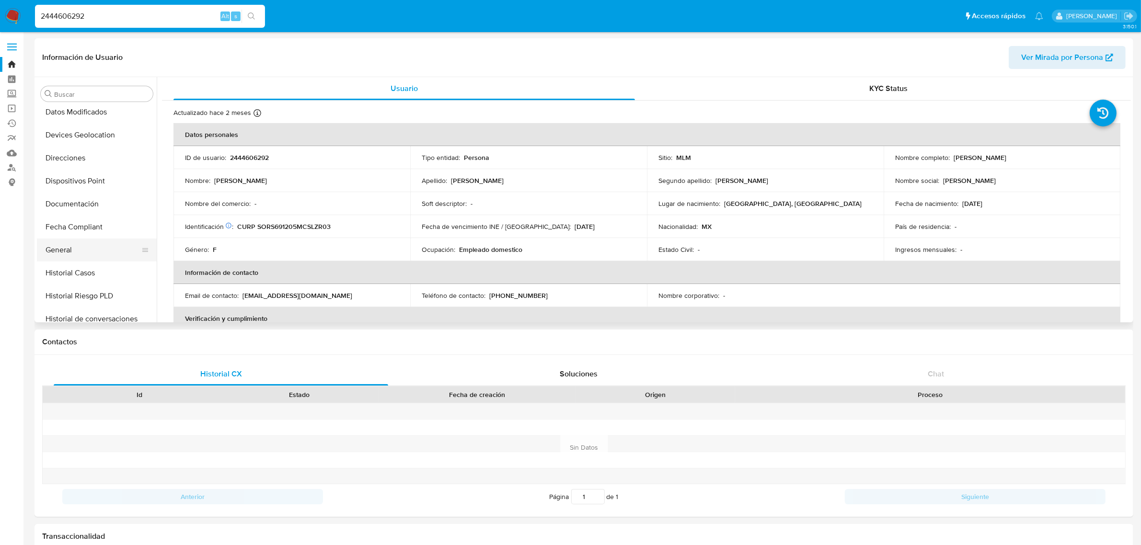
select select "10"
click at [90, 200] on button "General" at bounding box center [97, 190] width 120 height 23
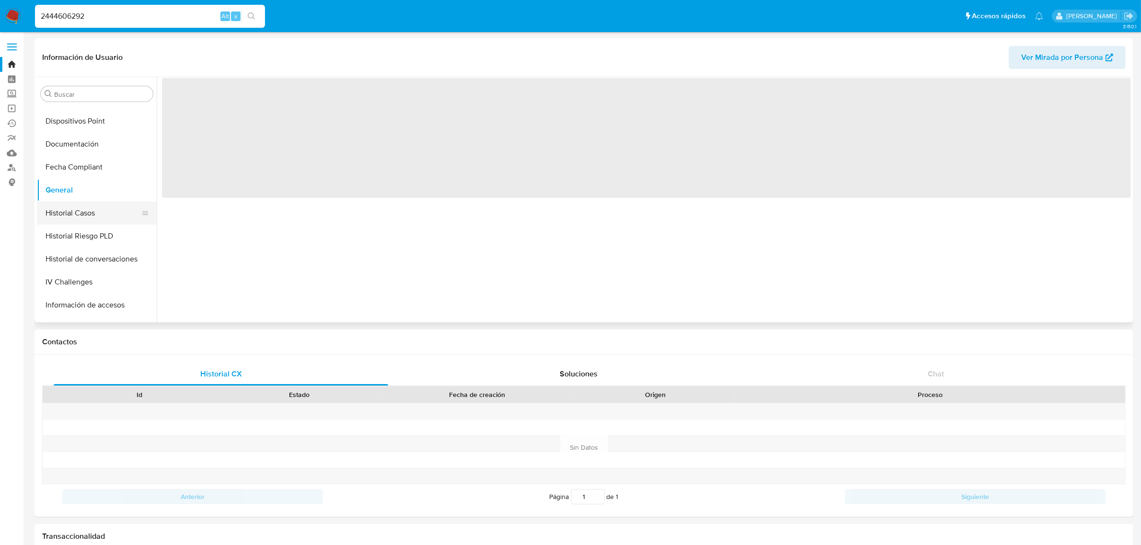
click at [96, 209] on button "Historial Casos" at bounding box center [93, 213] width 112 height 23
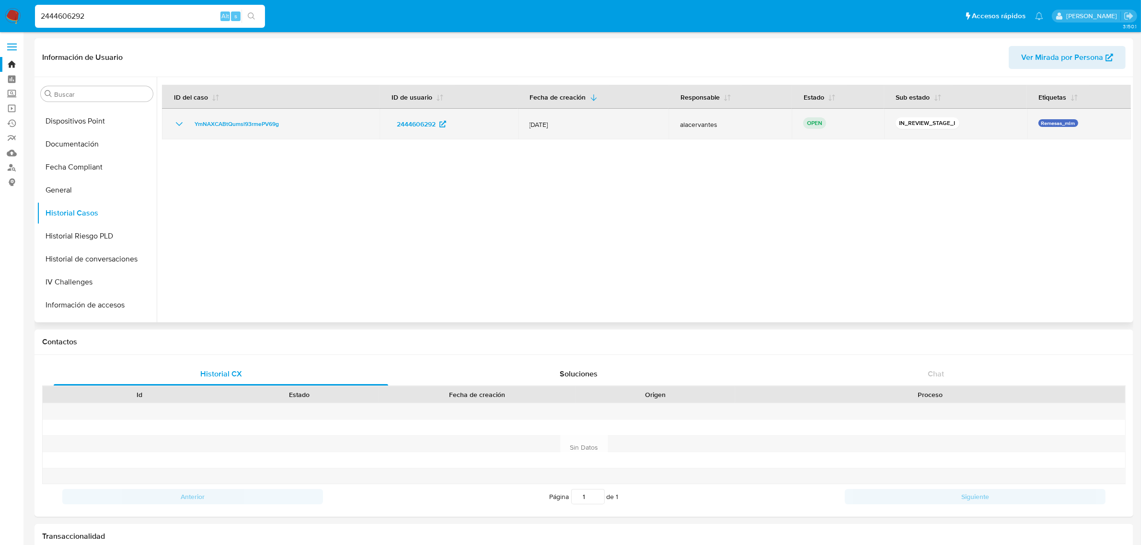
drag, startPoint x: 273, startPoint y: 121, endPoint x: 194, endPoint y: 115, distance: 79.3
click at [194, 115] on td "YmNAXCABtQumsl93rmePV69g" at bounding box center [271, 124] width 218 height 31
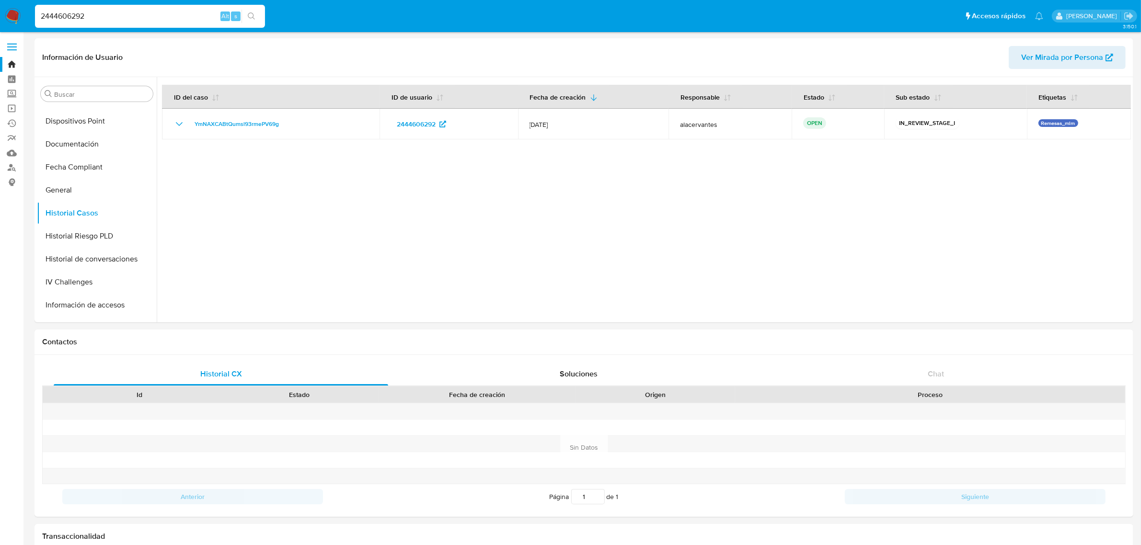
click at [120, 18] on input "2444606292" at bounding box center [150, 16] width 230 height 12
paste input "485893706"
type input "485893706"
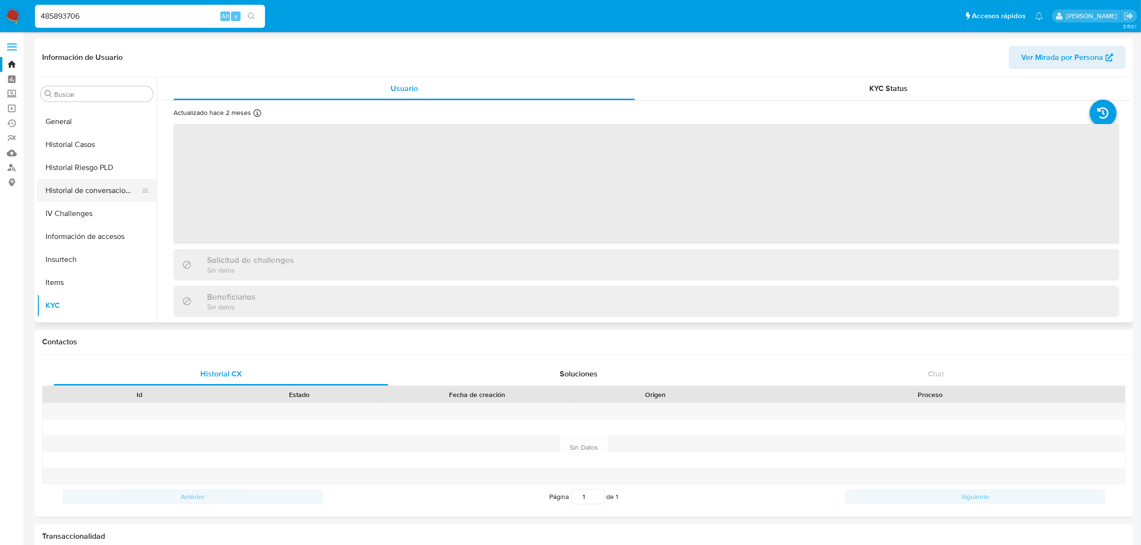
scroll to position [202, 0]
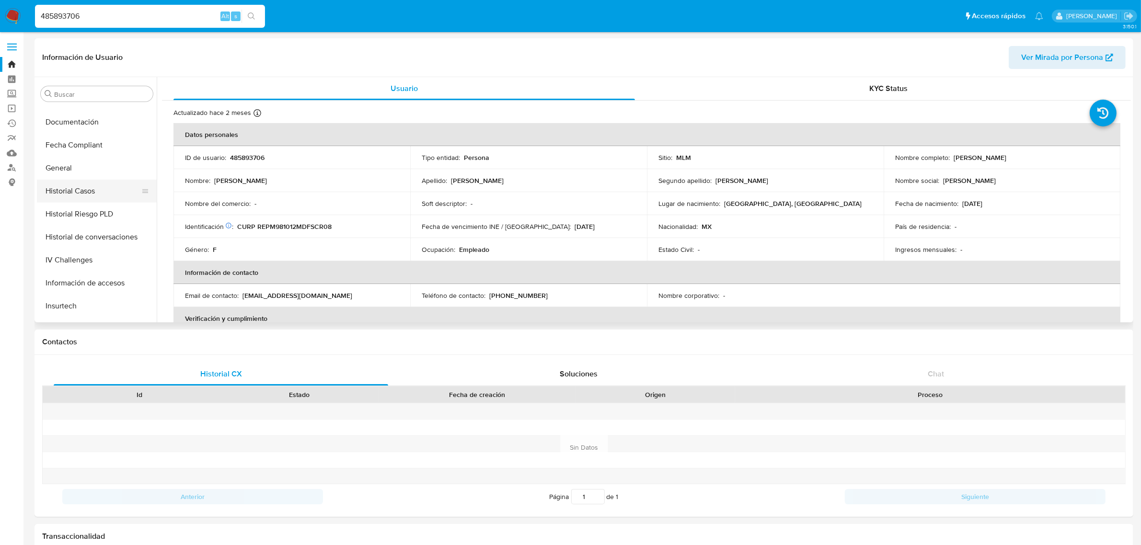
click at [85, 195] on button "Historial Casos" at bounding box center [93, 191] width 112 height 23
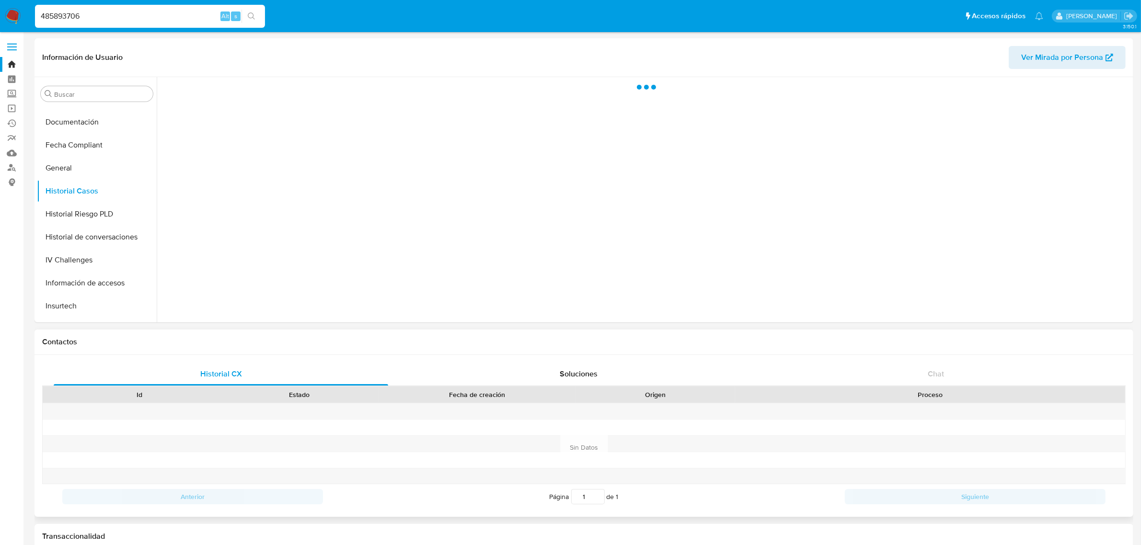
select select "10"
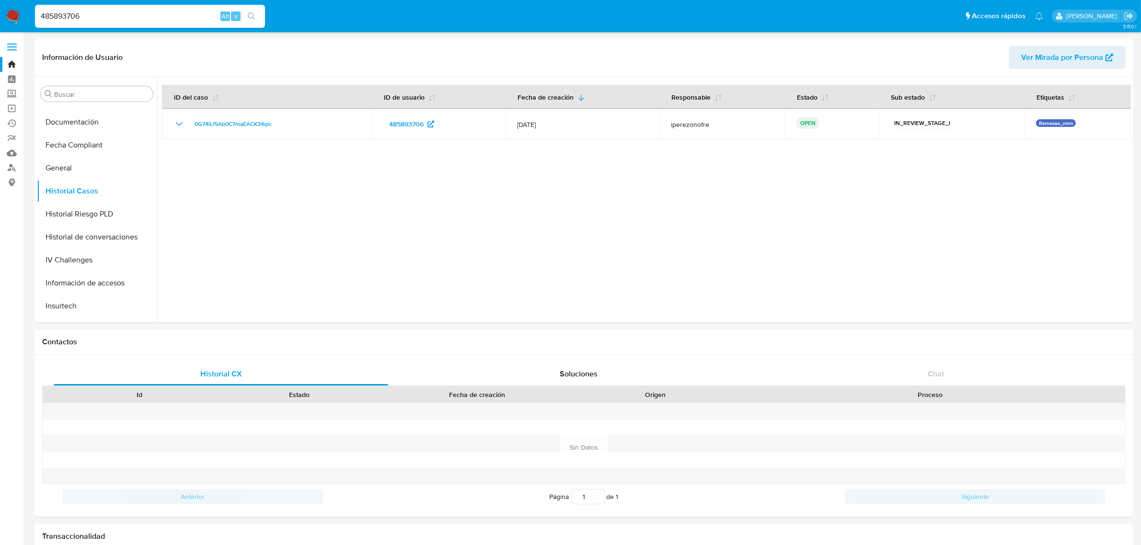
click at [81, 16] on input "485893706" at bounding box center [150, 16] width 230 height 12
click at [81, 15] on input "485893706" at bounding box center [150, 16] width 230 height 12
paste input "huubUuHOLrjM2hWabyFMa2PL"
type input "huubUuHOLrjM2hWabyFMa2PL"
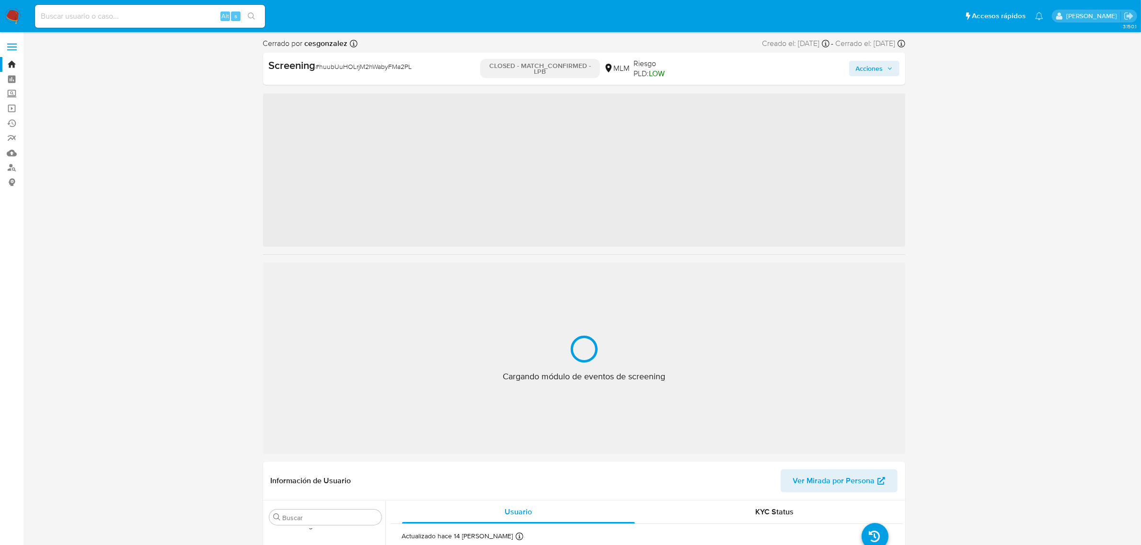
scroll to position [381, 0]
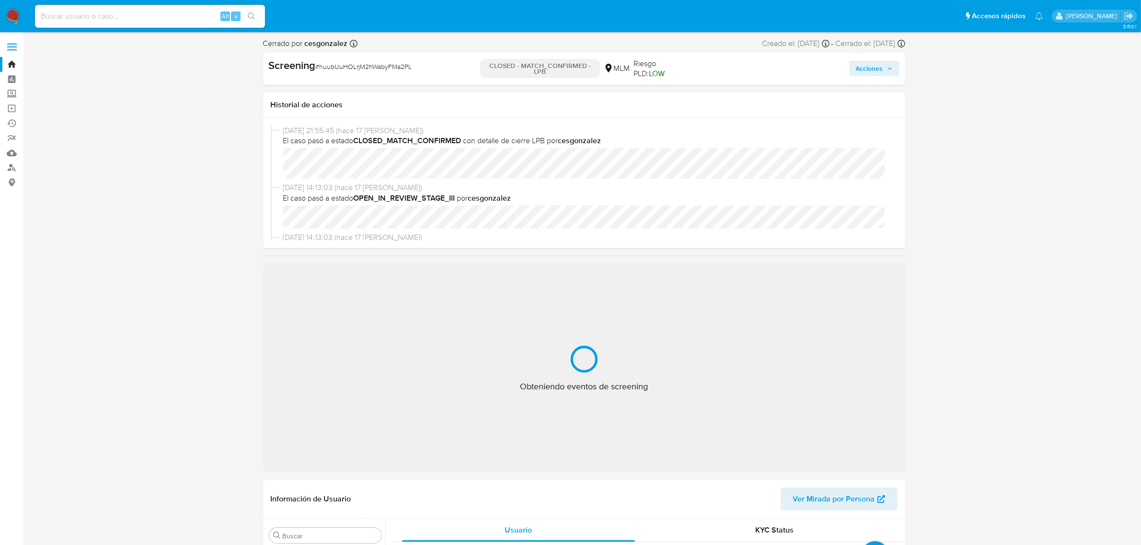
select select "10"
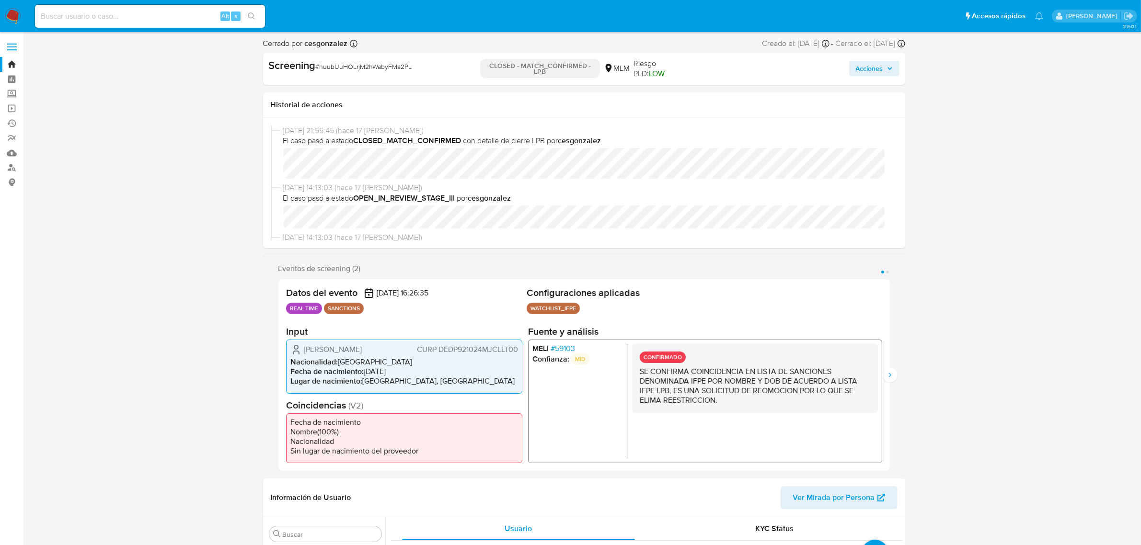
scroll to position [60, 0]
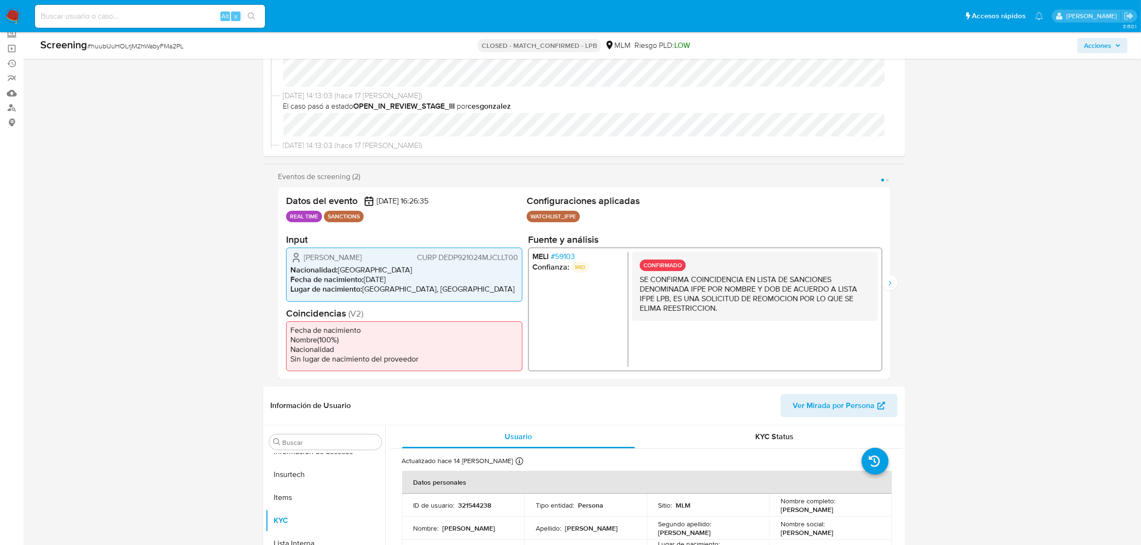
drag, startPoint x: 746, startPoint y: 308, endPoint x: 688, endPoint y: 354, distance: 74.1
click at [632, 287] on div "CONFIRMADO SE CONFIRMA COINCIDENCIA EN LISTA DE SANCIONES DENOMINADA IFPE POR N…" at bounding box center [755, 286] width 246 height 69
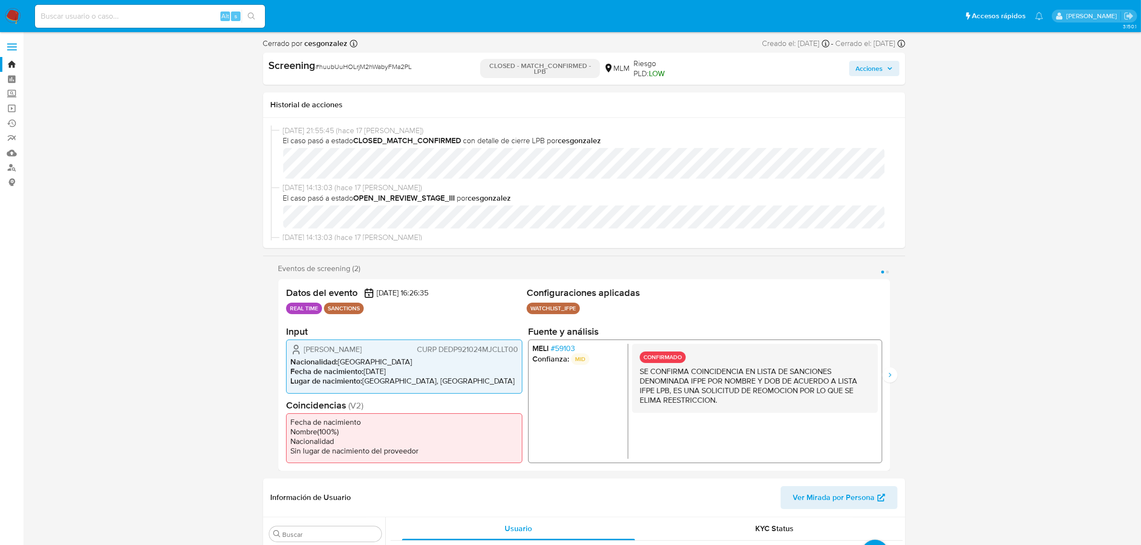
click at [569, 344] on span "# 59103" at bounding box center [562, 349] width 24 height 10
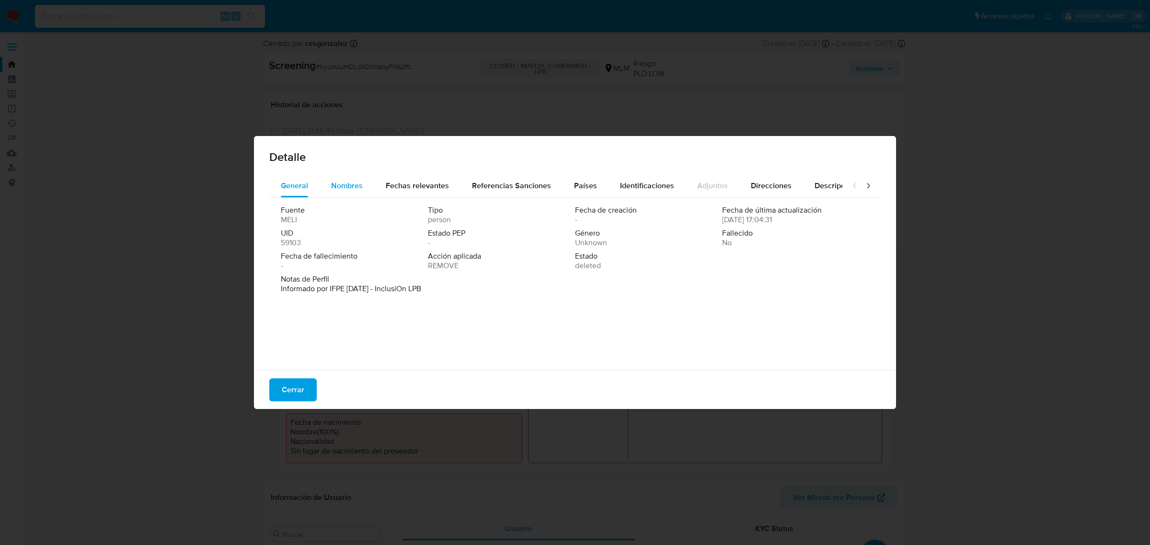
click at [350, 181] on span "Nombres" at bounding box center [347, 185] width 32 height 11
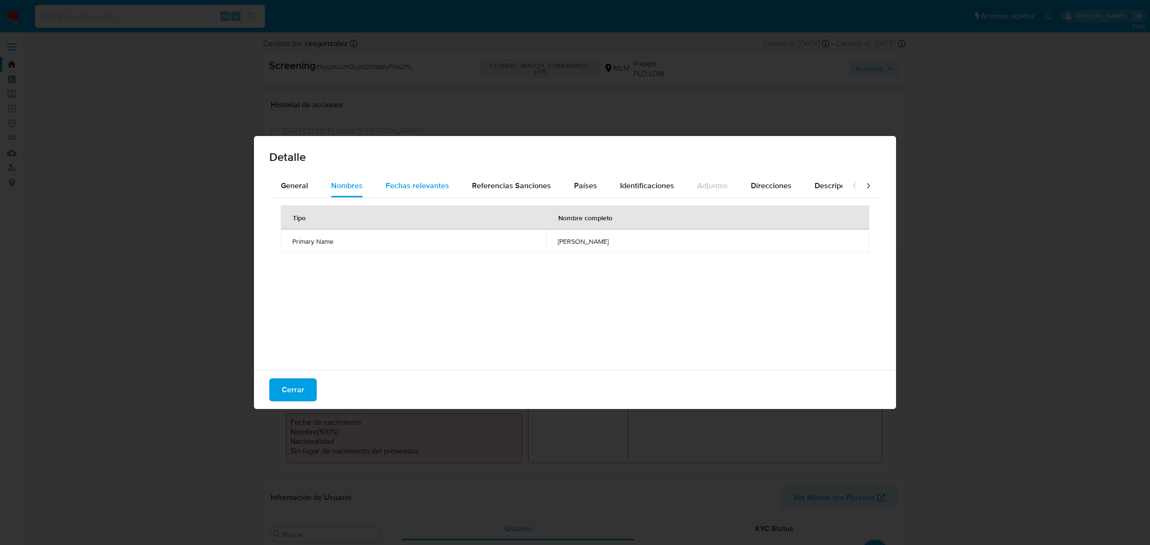
drag, startPoint x: 431, startPoint y: 190, endPoint x: 448, endPoint y: 193, distance: 17.1
click at [431, 190] on span "Fechas relevantes" at bounding box center [417, 185] width 63 height 11
click at [514, 182] on span "Referencias Sanciones" at bounding box center [511, 185] width 79 height 11
drag, startPoint x: 593, startPoint y: 184, endPoint x: 676, endPoint y: 194, distance: 84.0
click at [592, 184] on button "Países" at bounding box center [586, 185] width 46 height 23
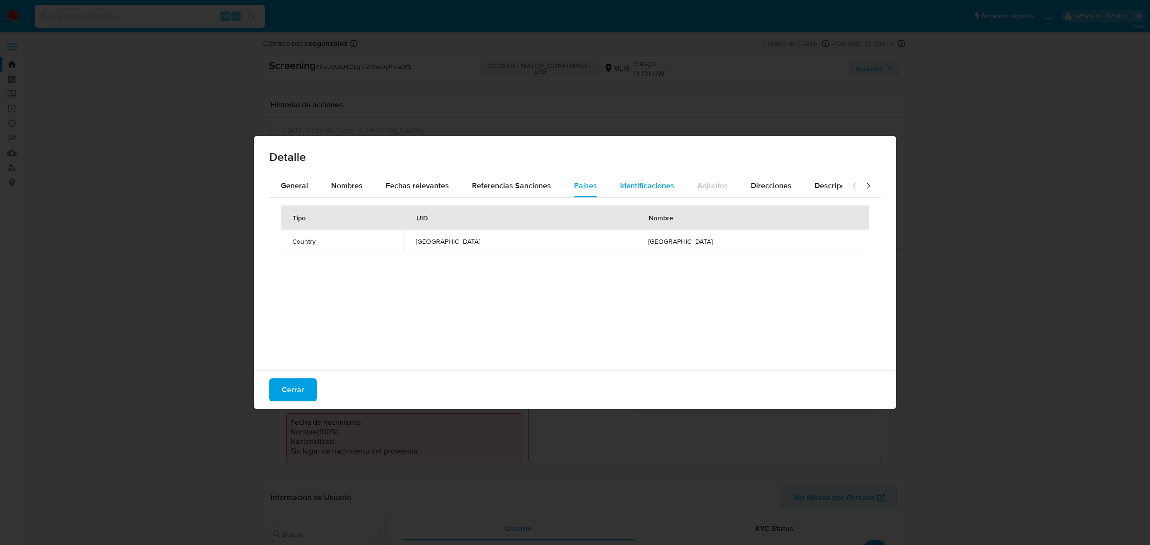
click at [657, 184] on span "Identificaciones" at bounding box center [647, 185] width 54 height 11
click at [865, 183] on div at bounding box center [861, 185] width 38 height 23
click at [863, 189] on icon at bounding box center [868, 186] width 10 height 10
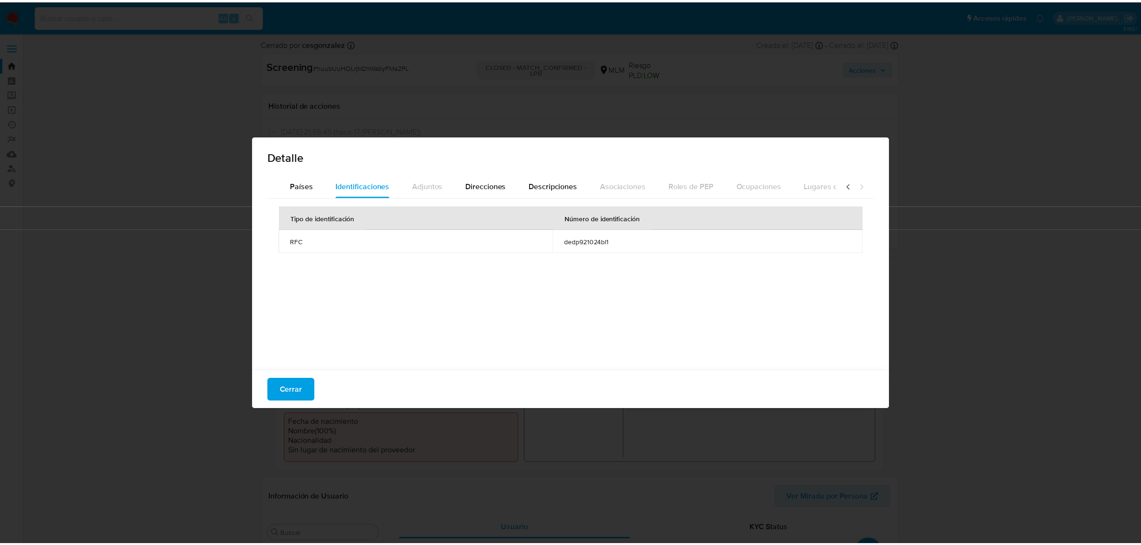
scroll to position [0, 341]
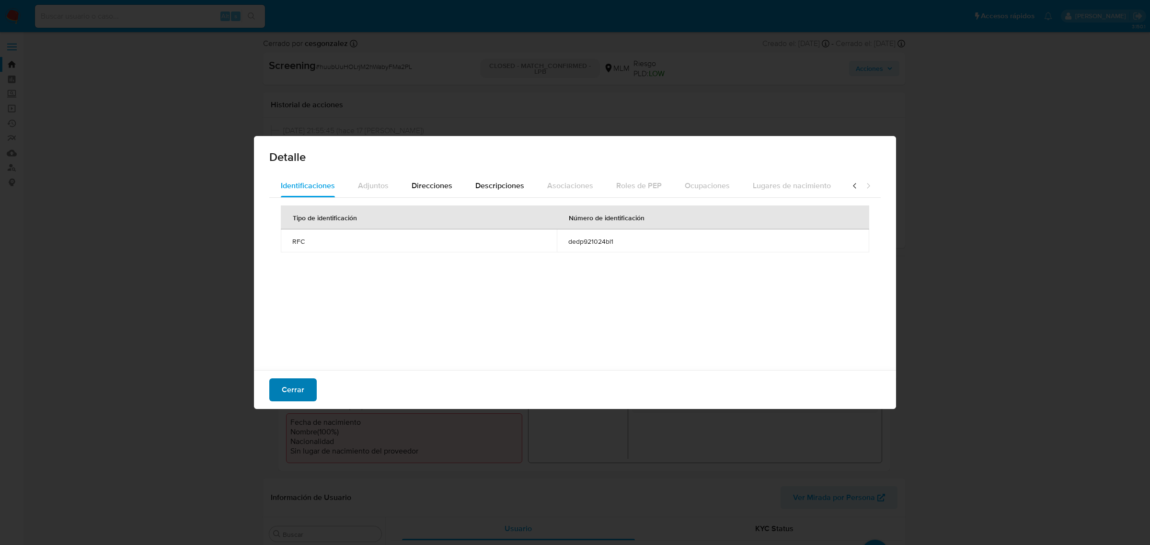
click at [308, 392] on button "Cerrar" at bounding box center [292, 390] width 47 height 23
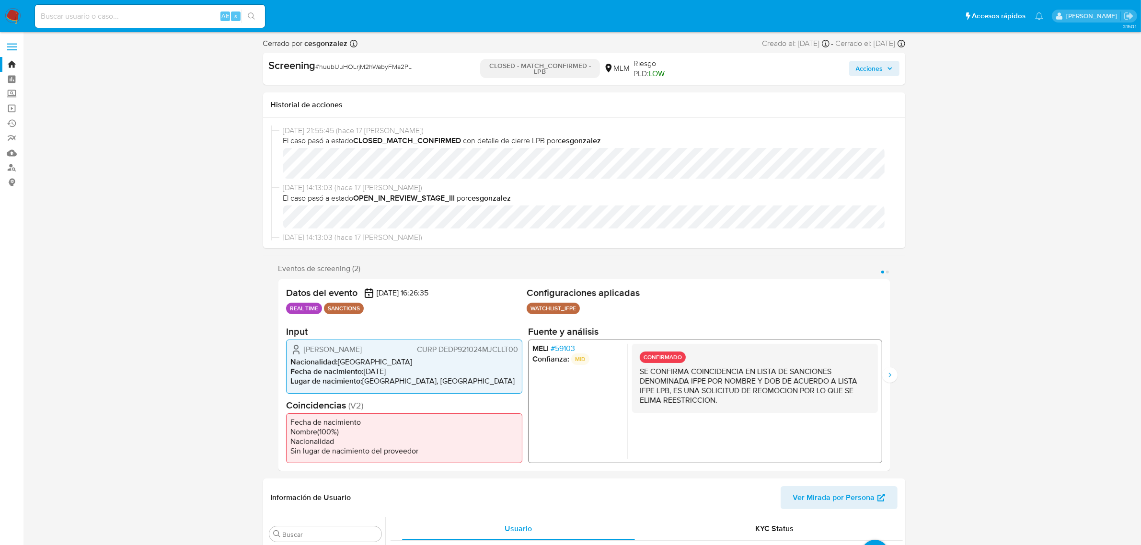
drag, startPoint x: 67, startPoint y: 18, endPoint x: 73, endPoint y: 12, distance: 8.8
click at [67, 18] on input at bounding box center [150, 16] width 230 height 12
paste input "UZL9YWDEchRMklkLJN3hqIdO"
type input "UZL9YWDEchRMklkLJN3hqIdO"
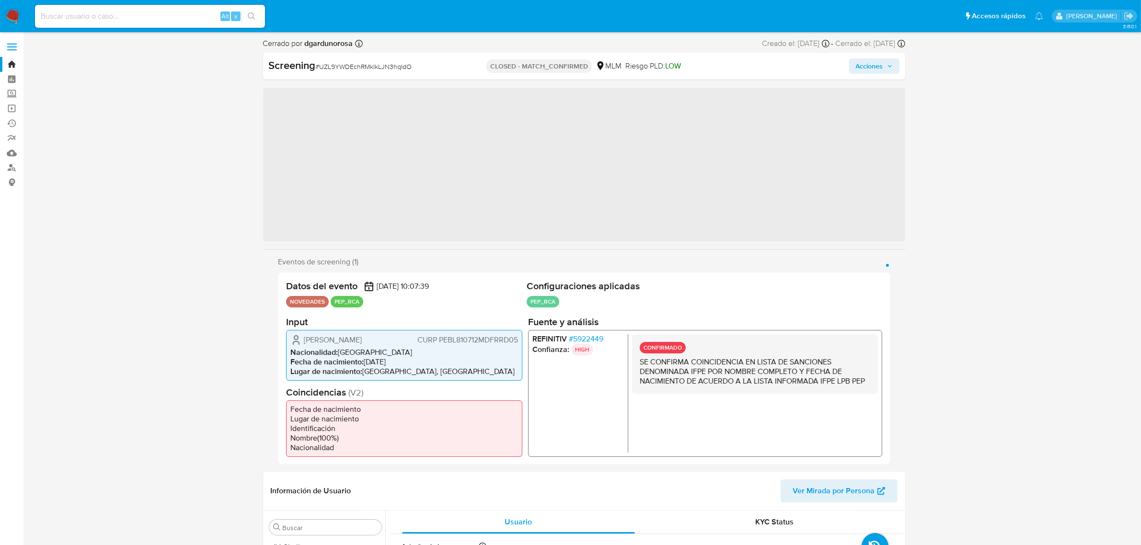
scroll to position [381, 0]
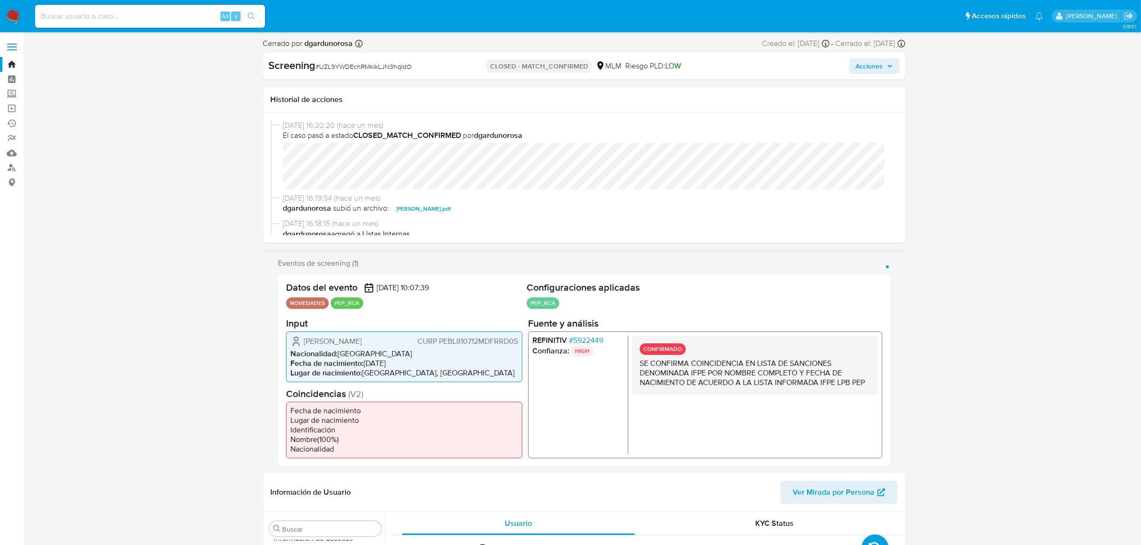
select select "10"
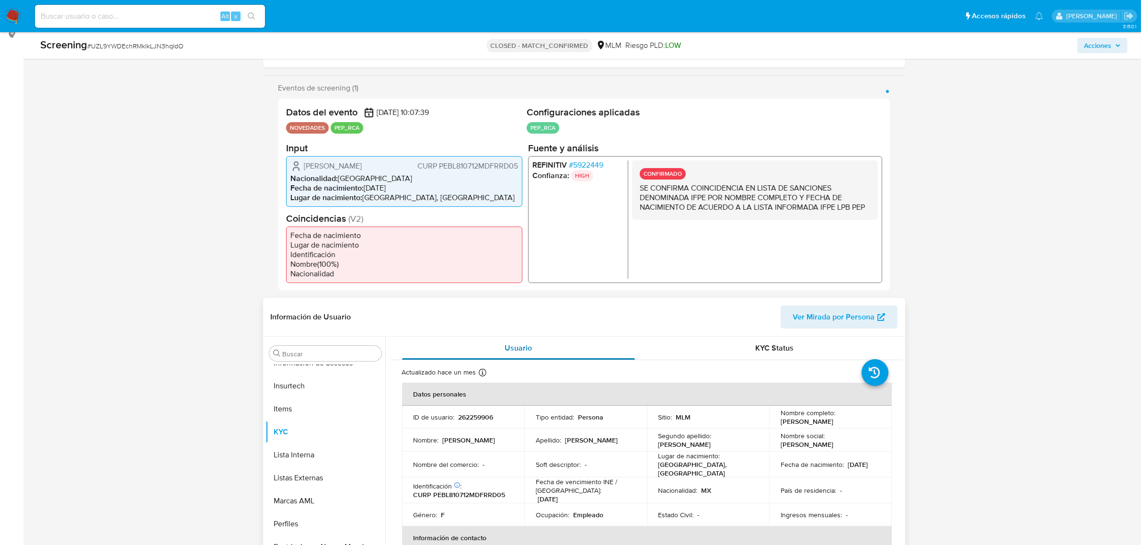
scroll to position [0, 0]
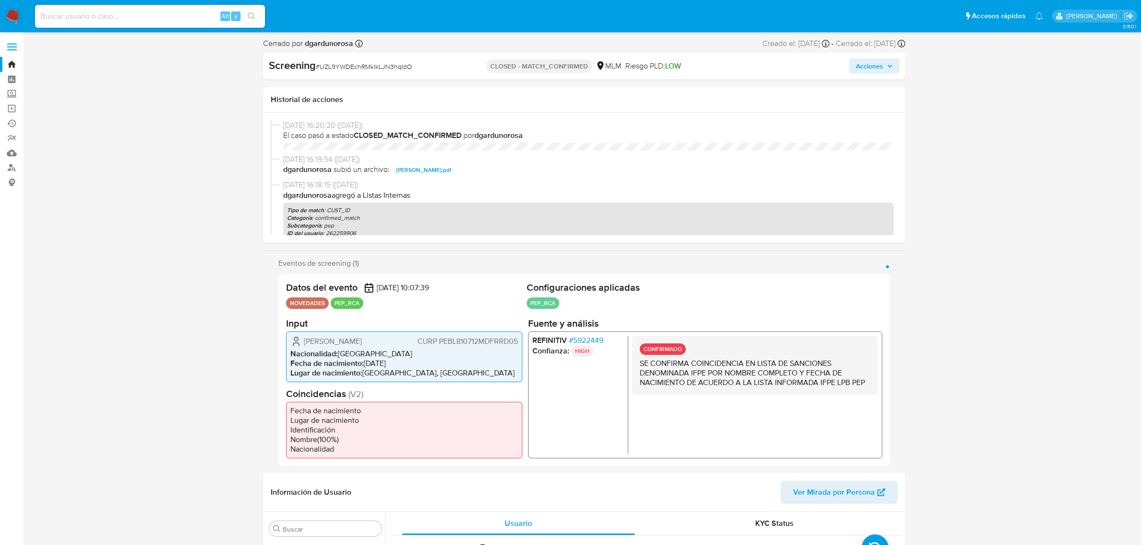
select select "10"
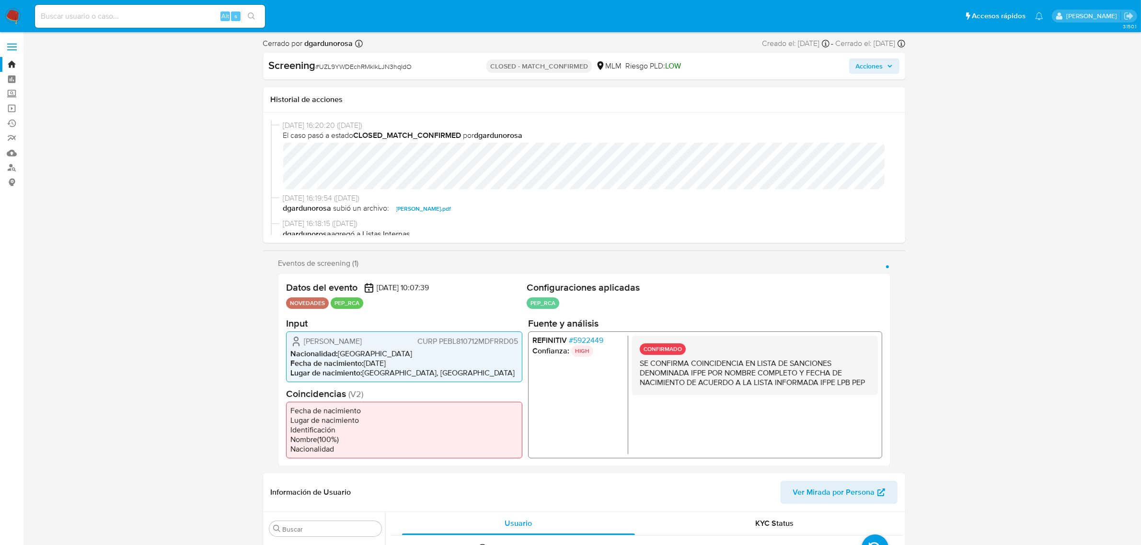
scroll to position [381, 0]
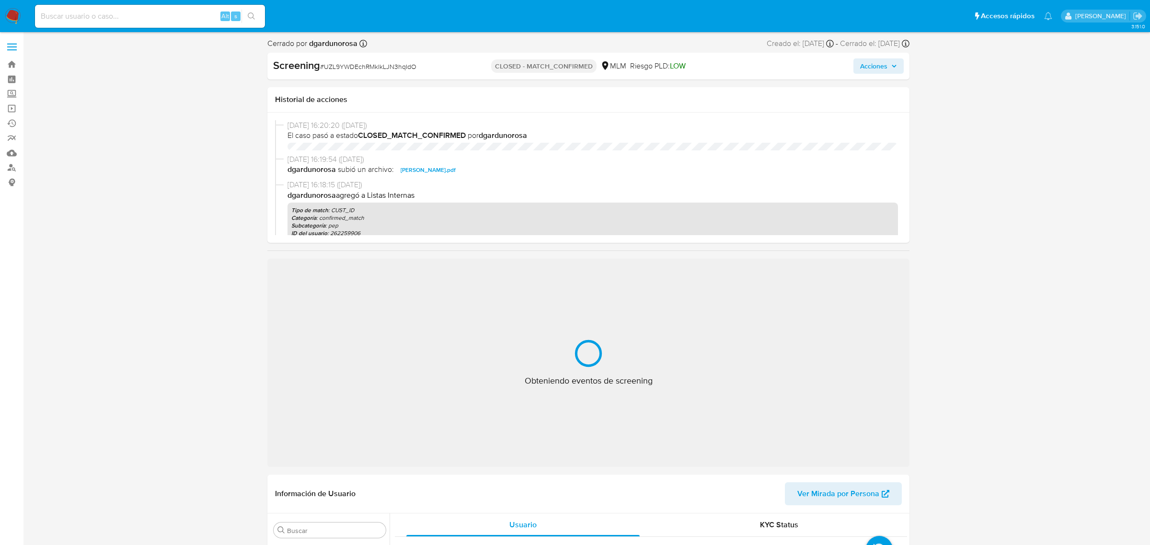
select select "10"
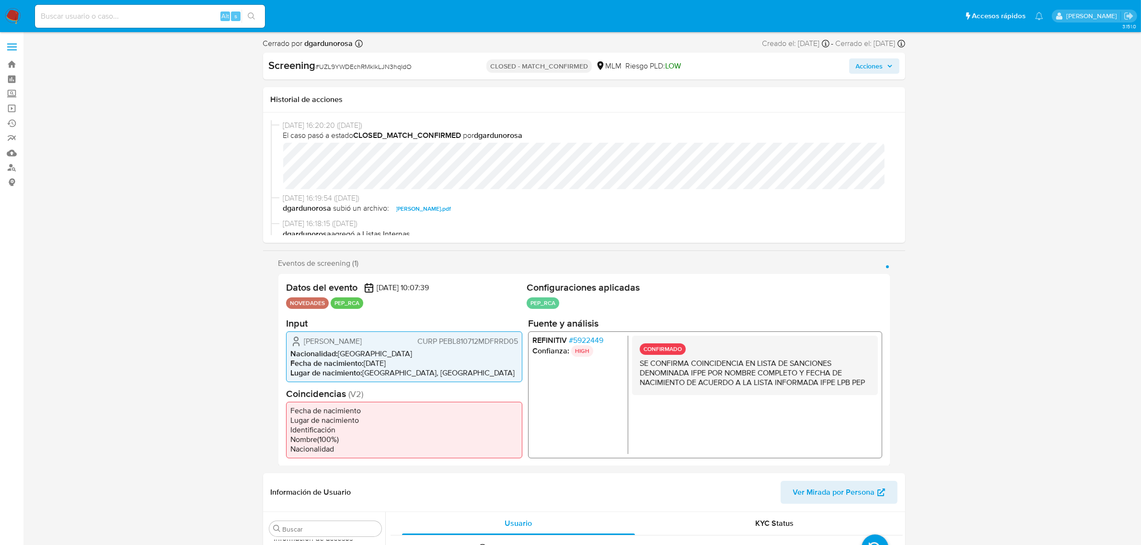
scroll to position [120, 0]
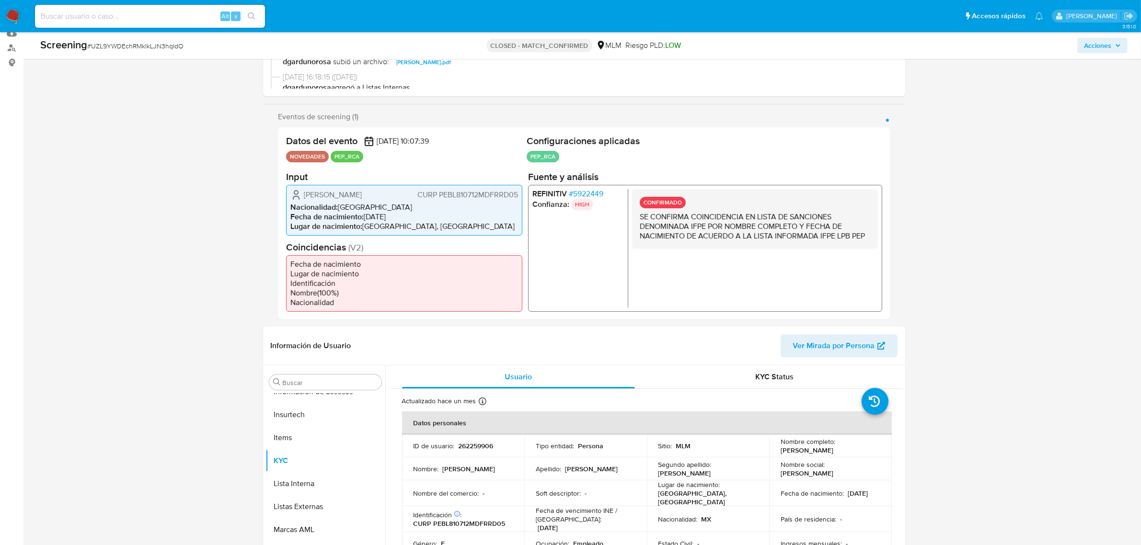
click at [840, 146] on h2 "Configuraciones aplicadas" at bounding box center [705, 141] width 356 height 12
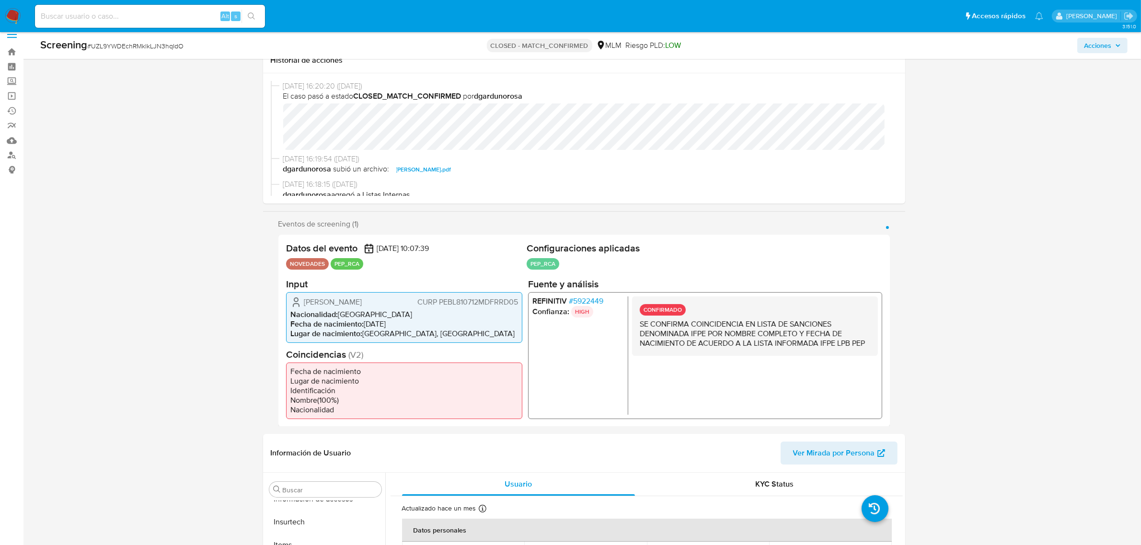
scroll to position [0, 0]
